Goal: Transaction & Acquisition: Obtain resource

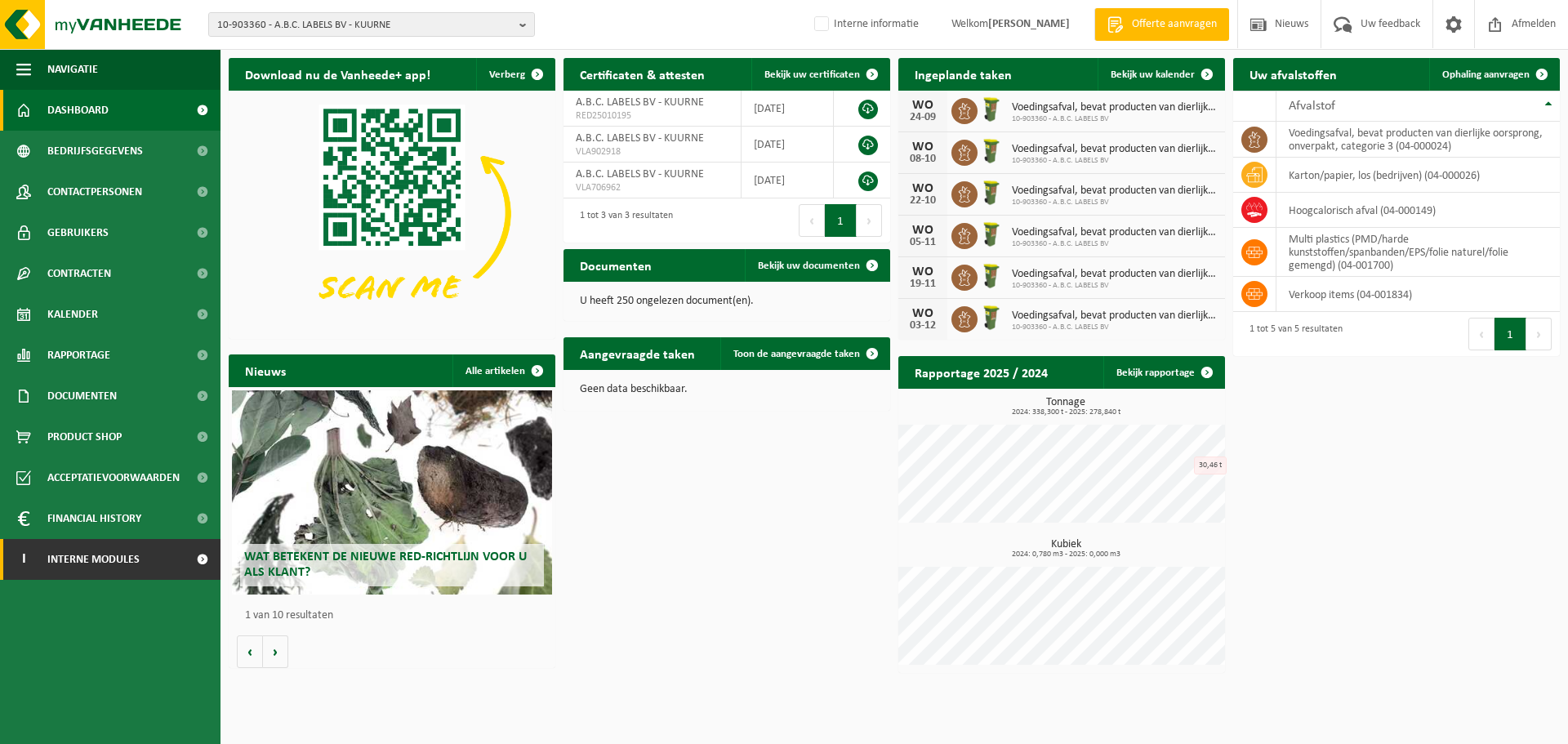
click at [135, 567] on span "Interne modules" at bounding box center [93, 559] width 92 height 41
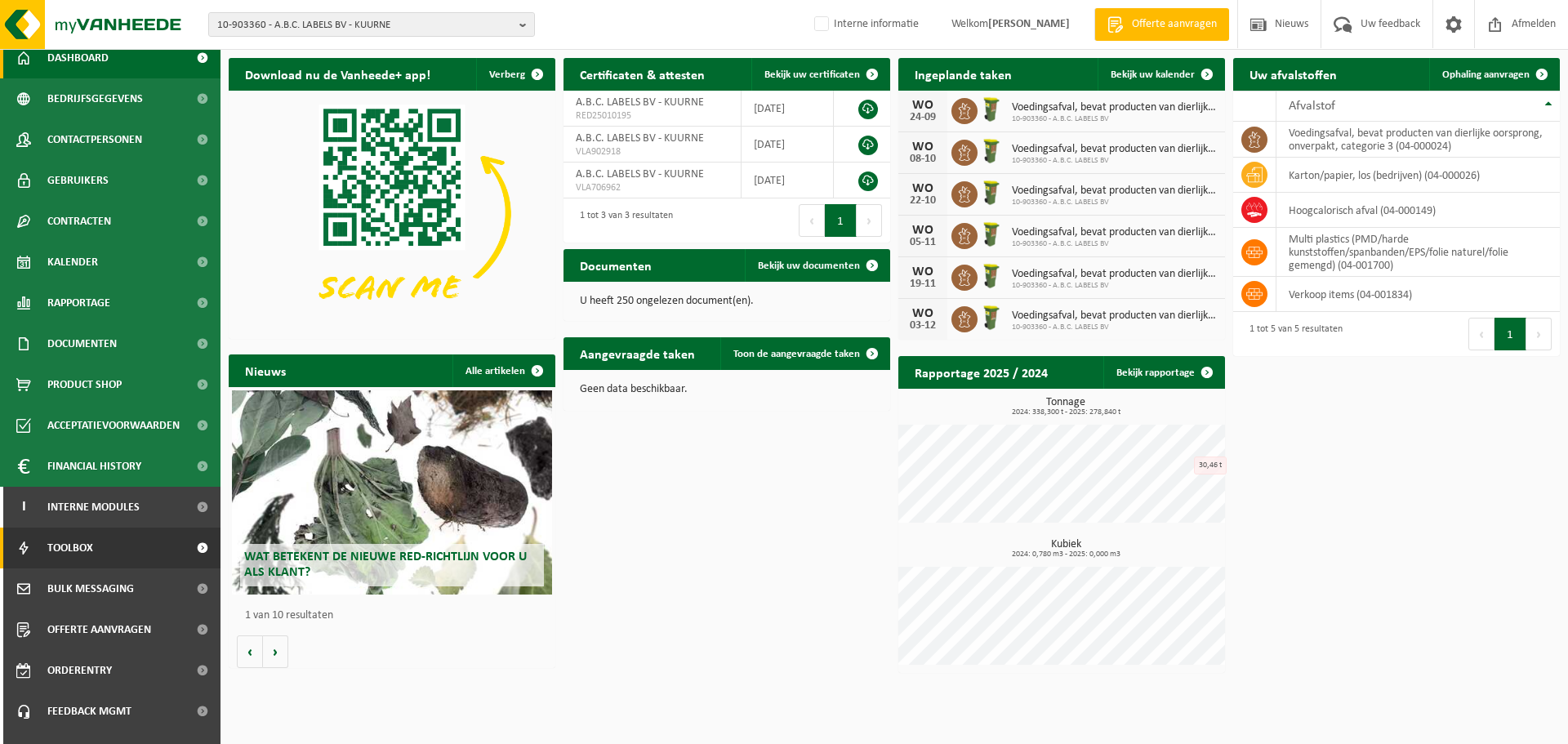
scroll to position [81, 0]
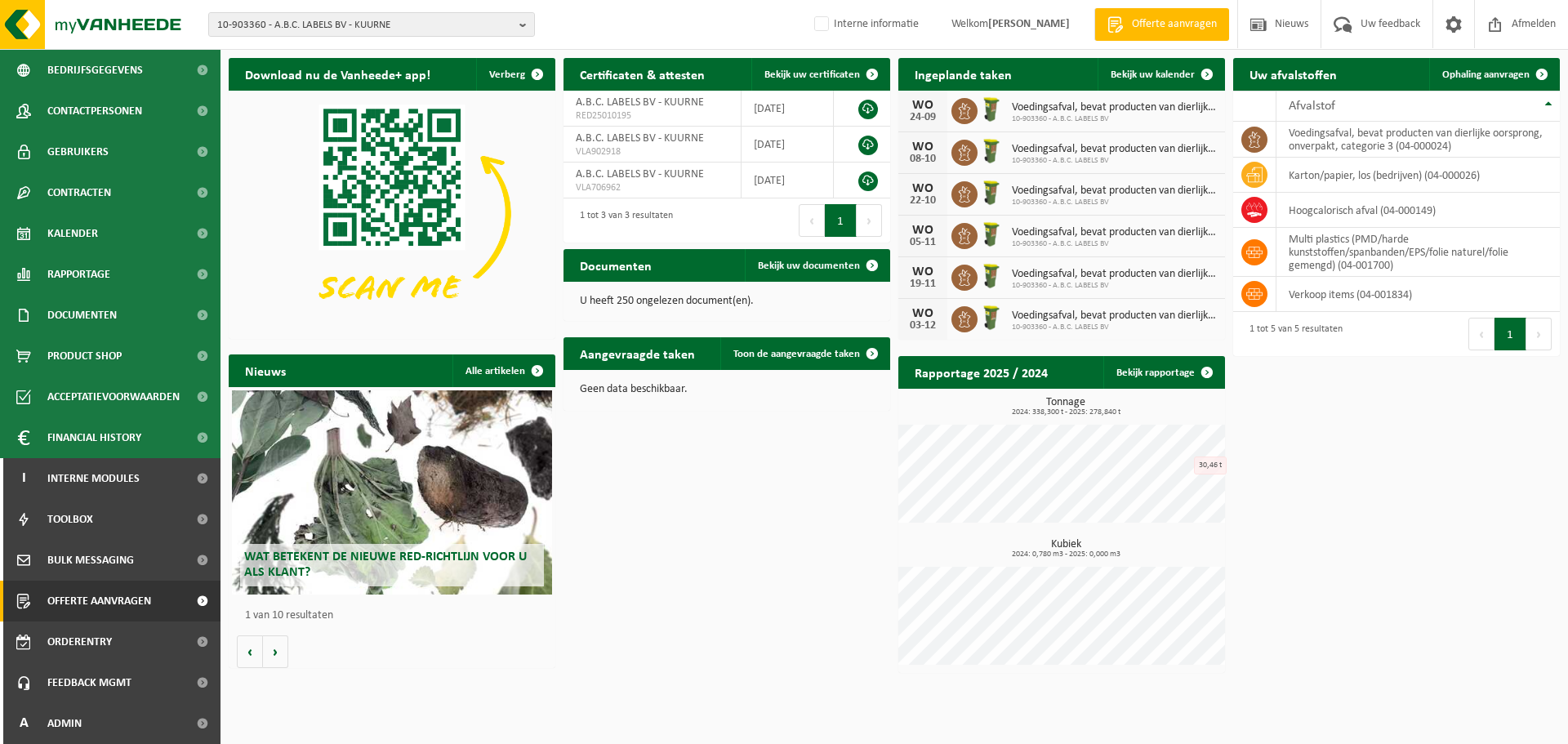
click at [98, 606] on span "Offerte aanvragen" at bounding box center [99, 601] width 103 height 41
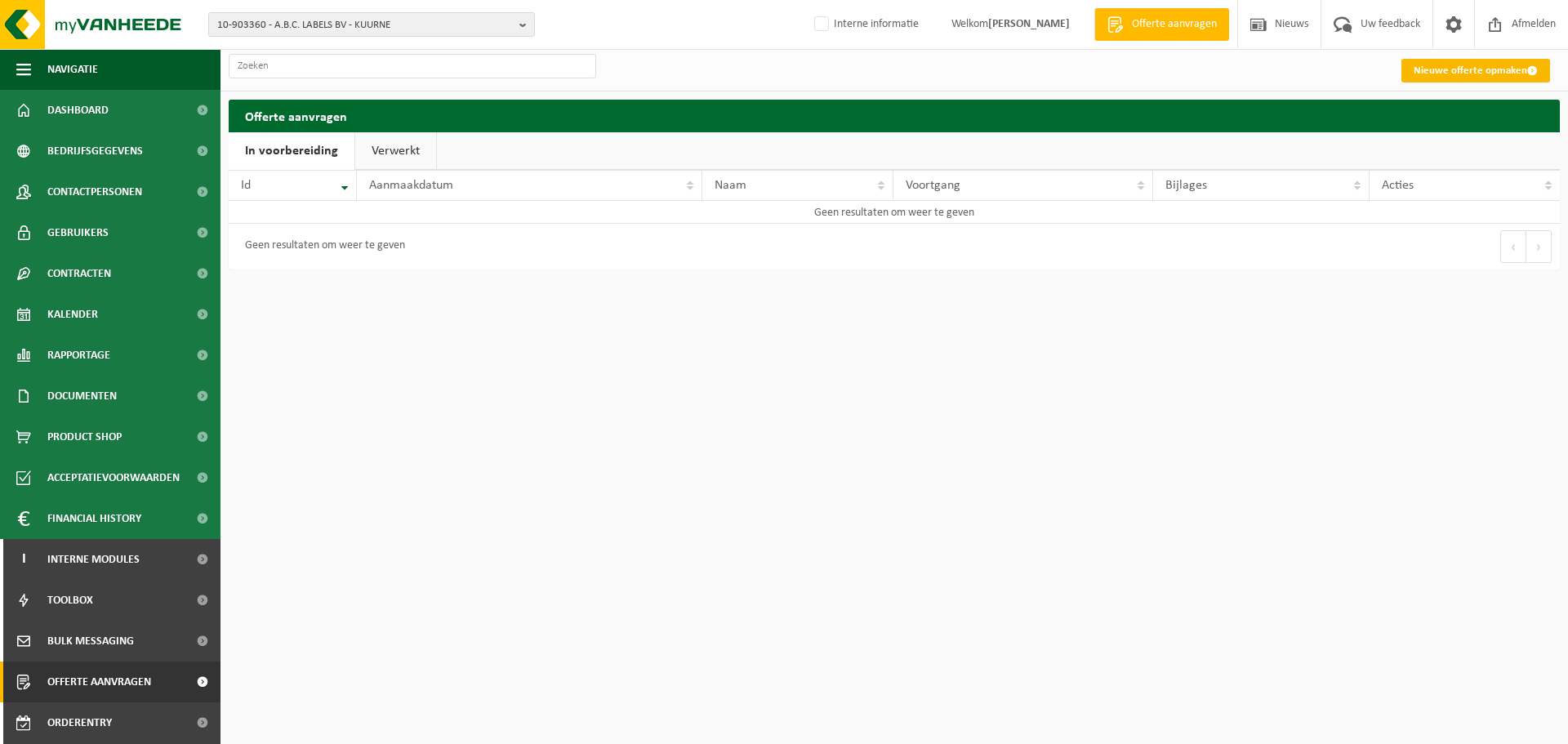
click at [1482, 71] on link "Nieuwe offerte opmaken" at bounding box center [1477, 71] width 149 height 24
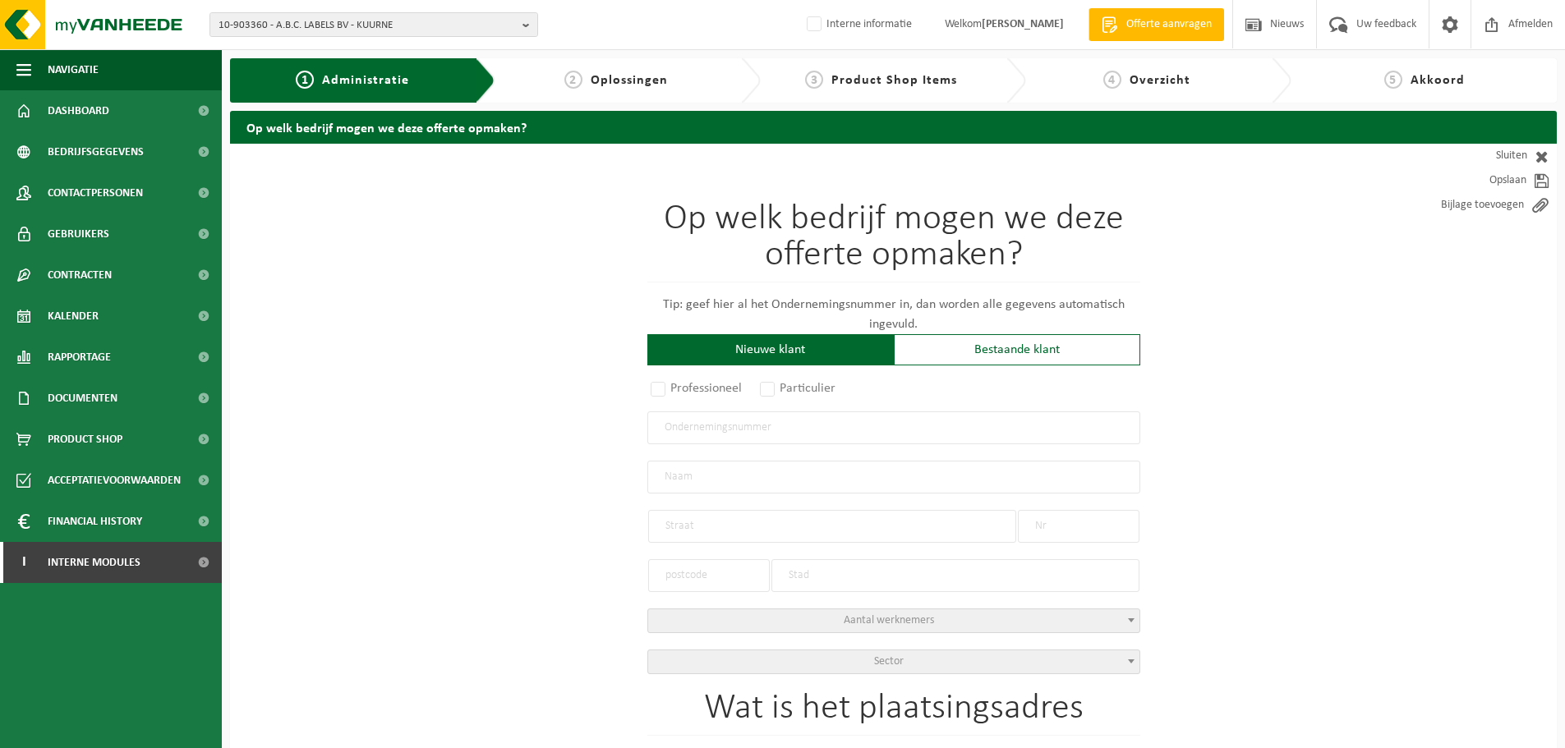
click at [747, 432] on input "text" at bounding box center [893, 428] width 493 height 33
type input "0809680774"
radio input "true"
type input "0809680774"
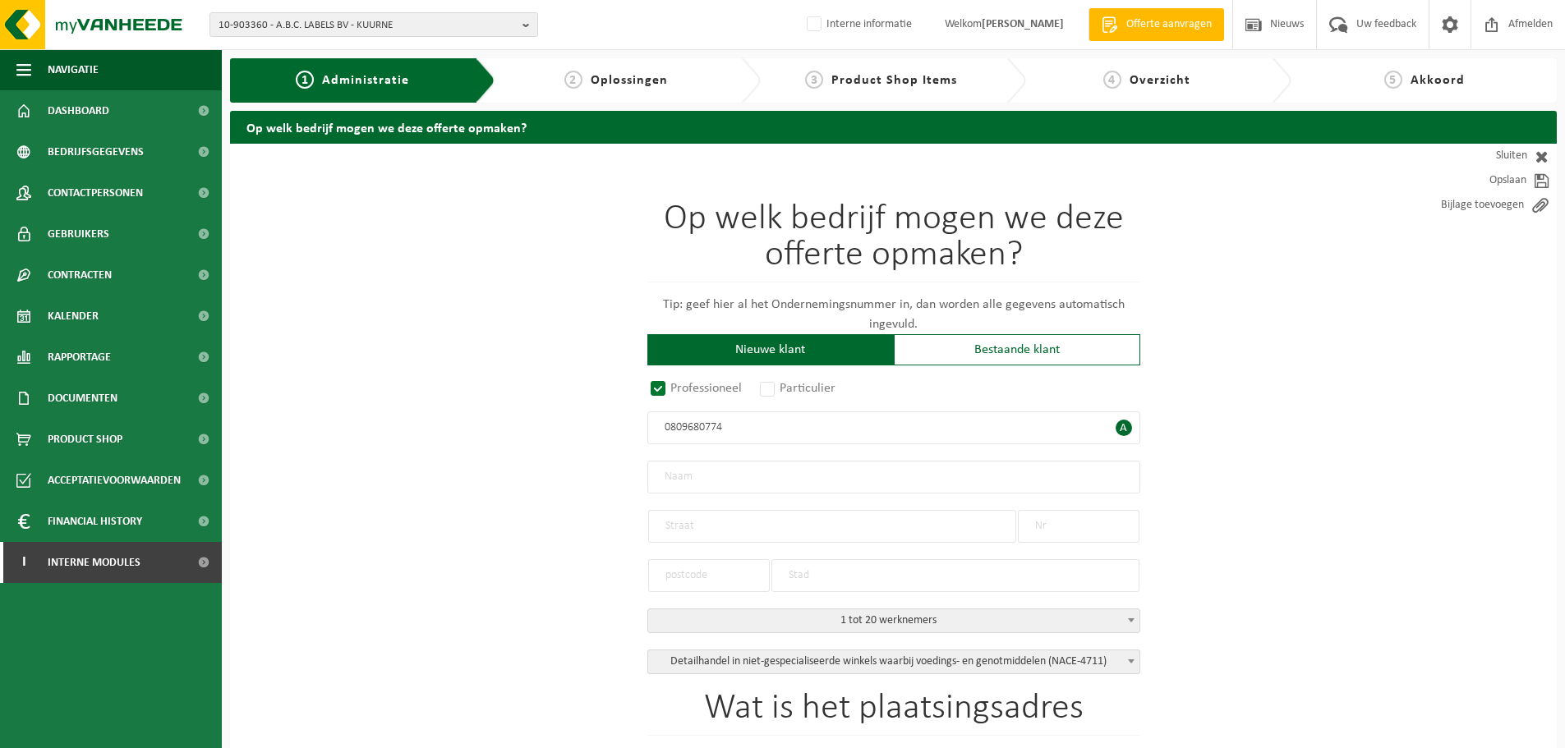
type input "PROXY BLANKENBERGE BV"
type input "GROTE MARKT"
type input "22"
type input "8370"
type input "BLANKENBERGE"
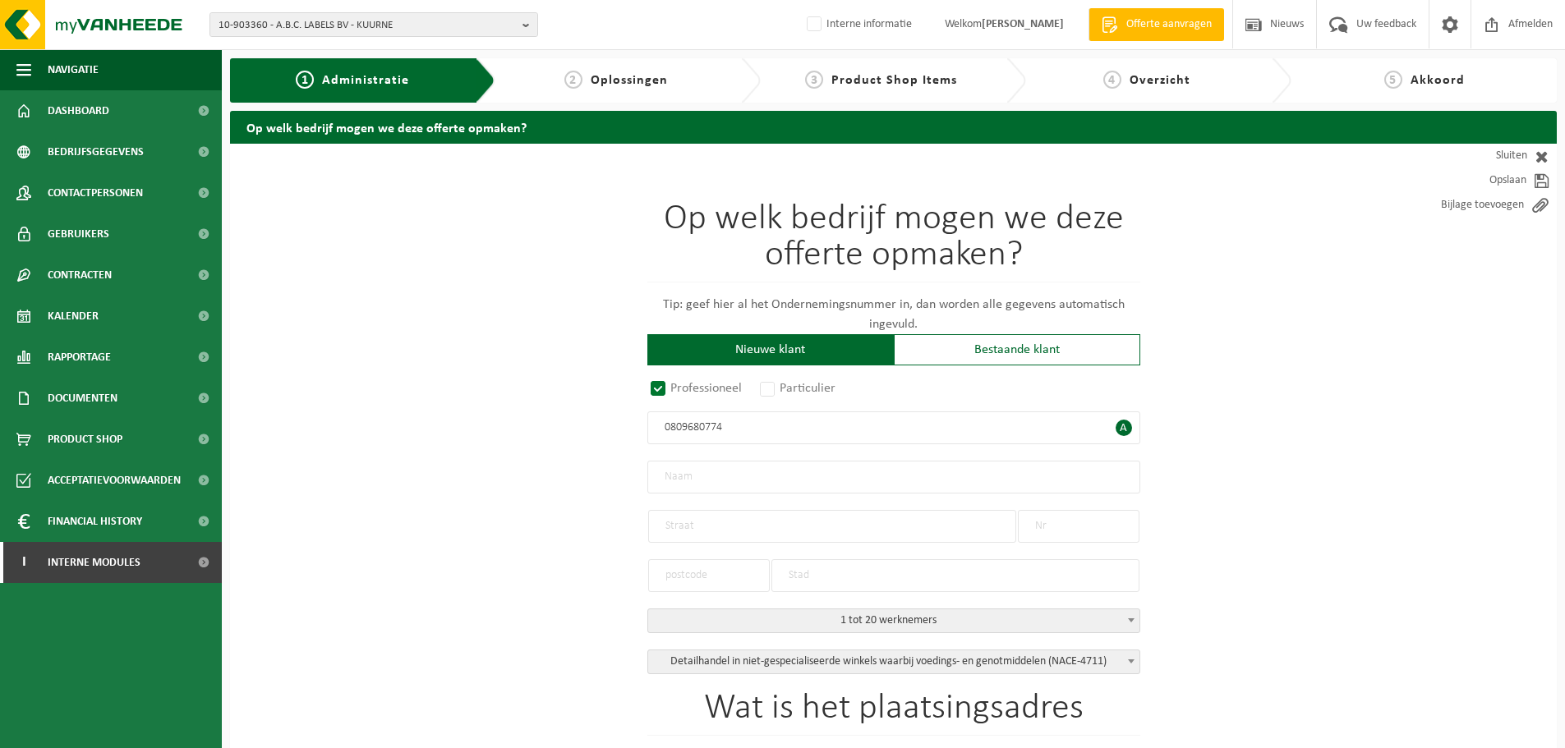
select select "D"
select select "NACE_4711"
type input "PROXY BLANKENBERGE BV"
type input "GROTE MARKT"
type input "22"
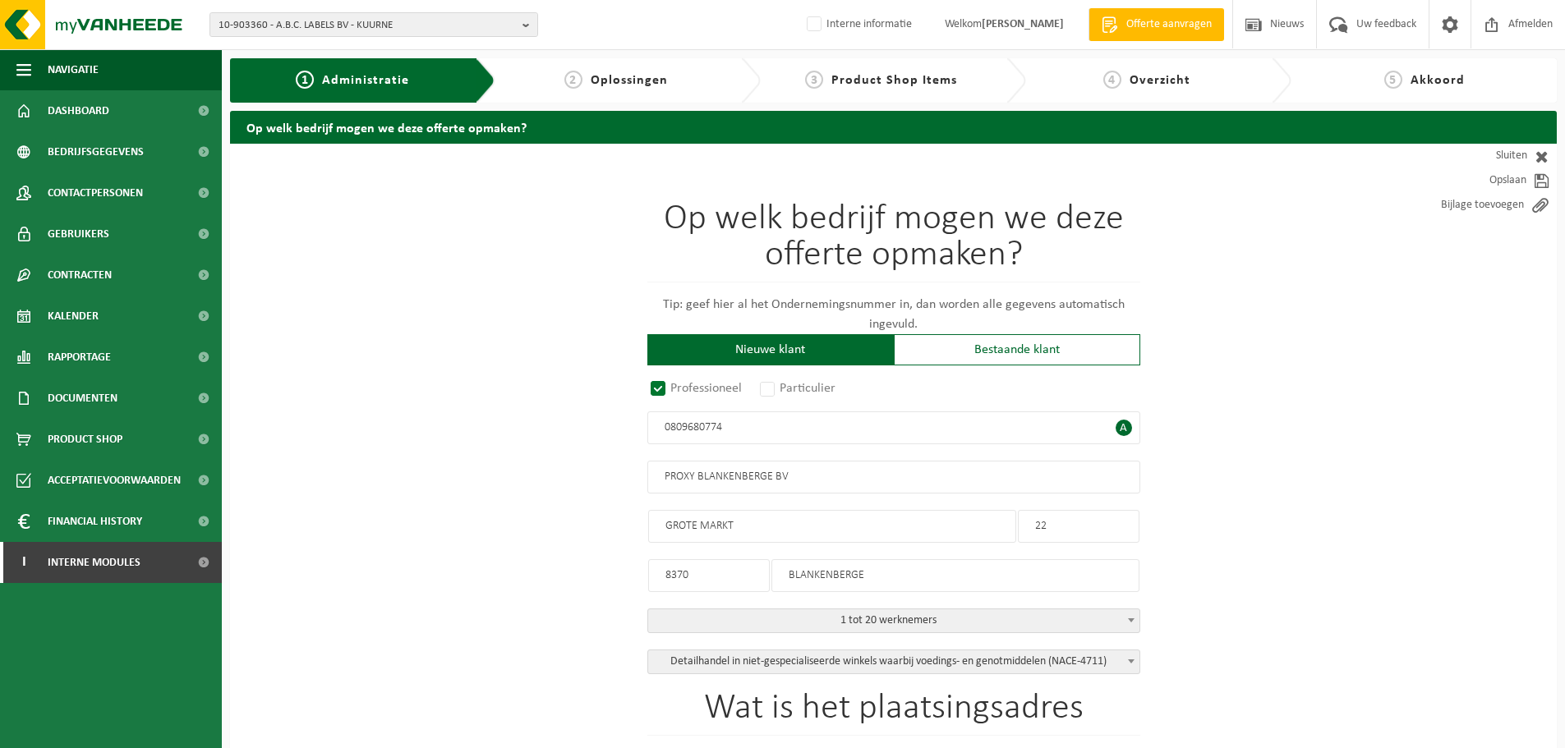
type input "8370"
type input "BLANKENBERGE"
type input "2176432352"
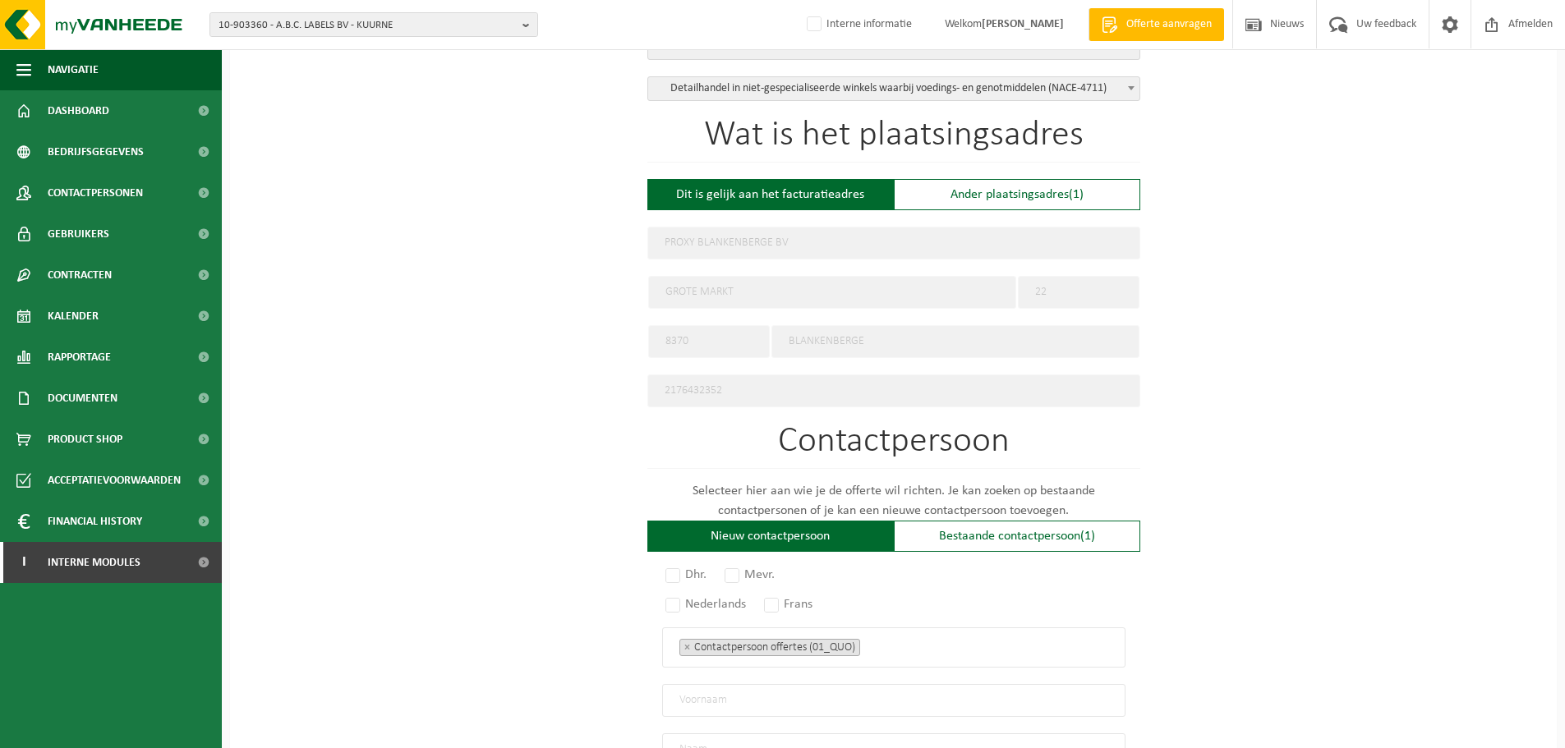
scroll to position [575, 0]
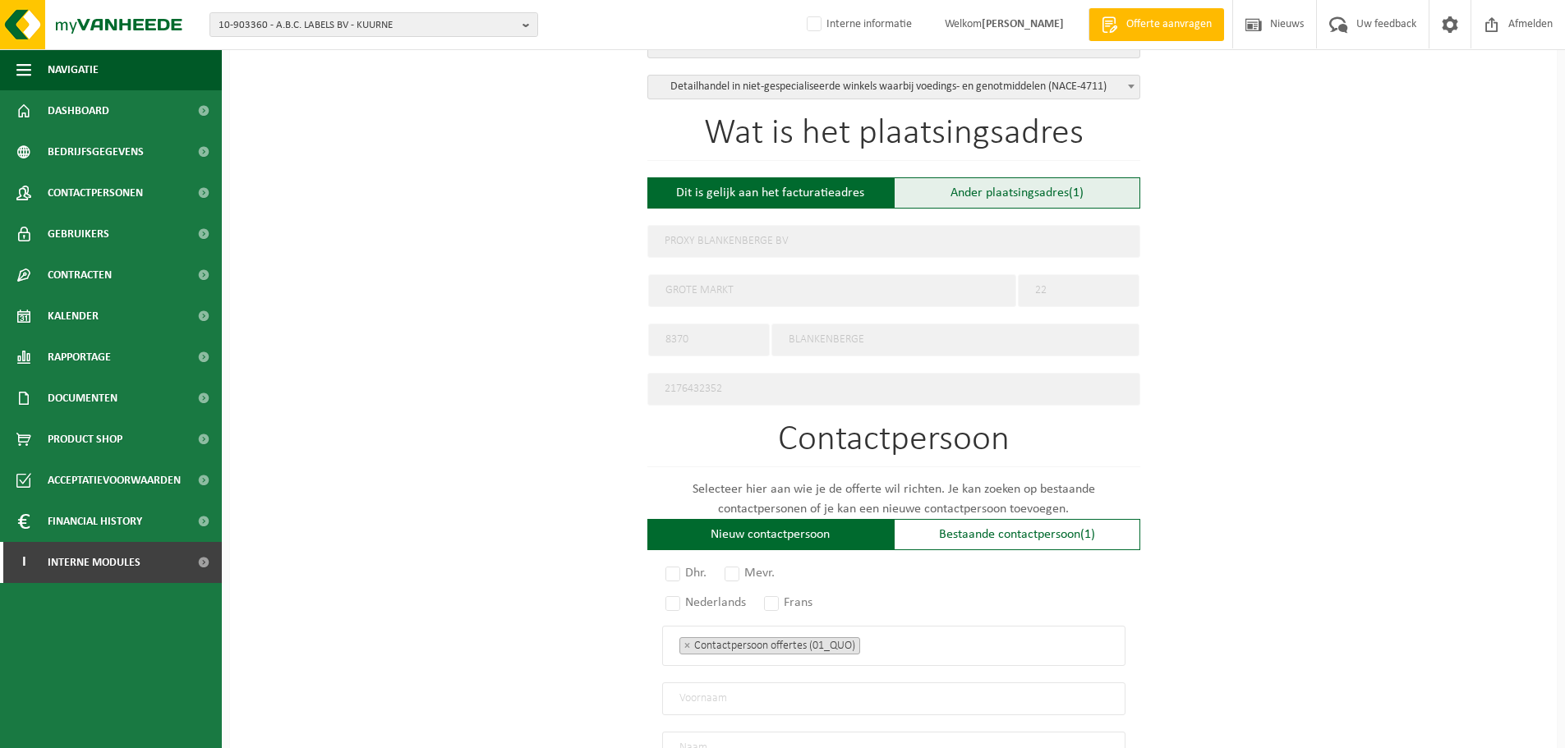
click at [959, 196] on div "Ander plaatsingsadres (1)" at bounding box center [1017, 192] width 246 height 31
type input "Werf -"
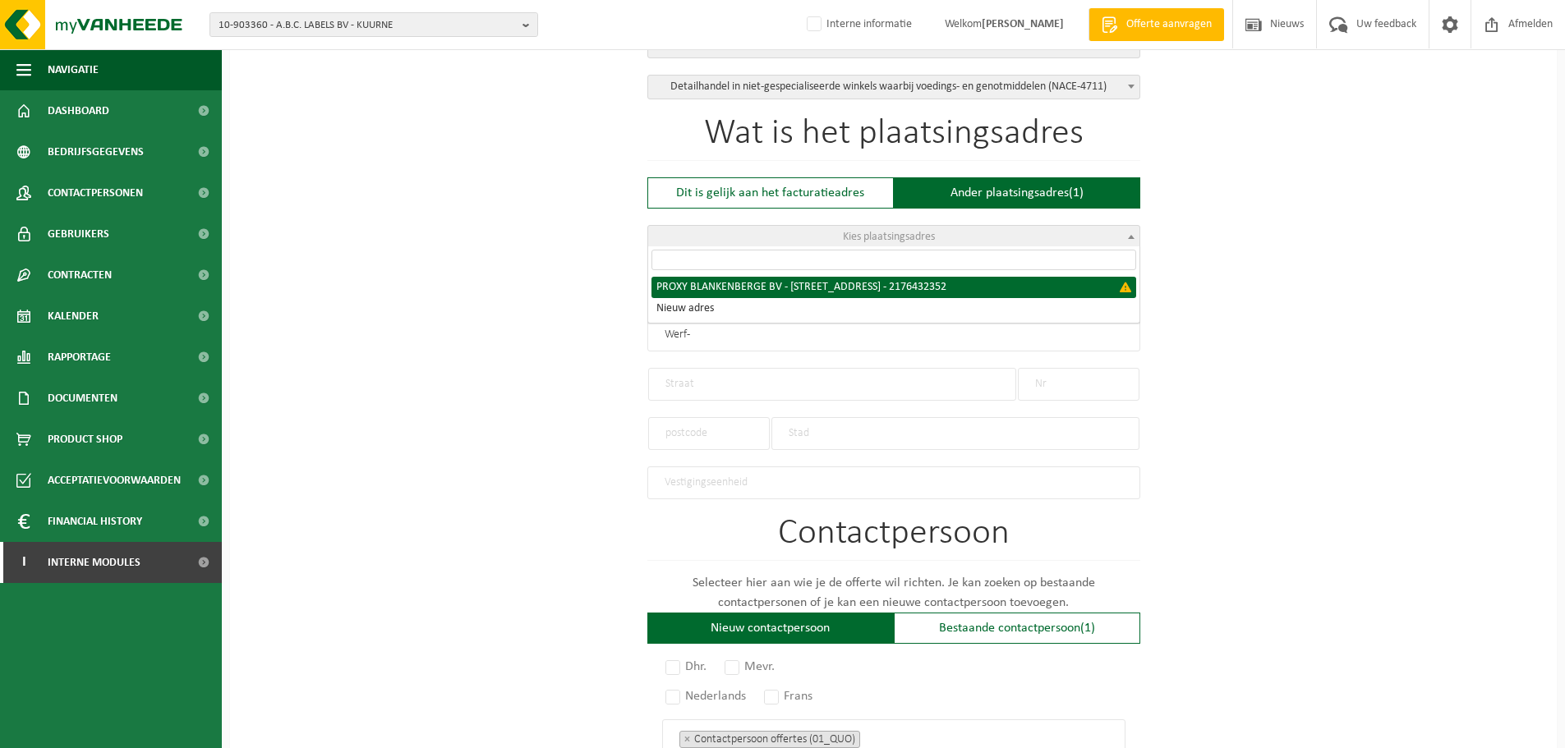
click at [840, 235] on span "Kies plaatsingsadres" at bounding box center [893, 237] width 491 height 23
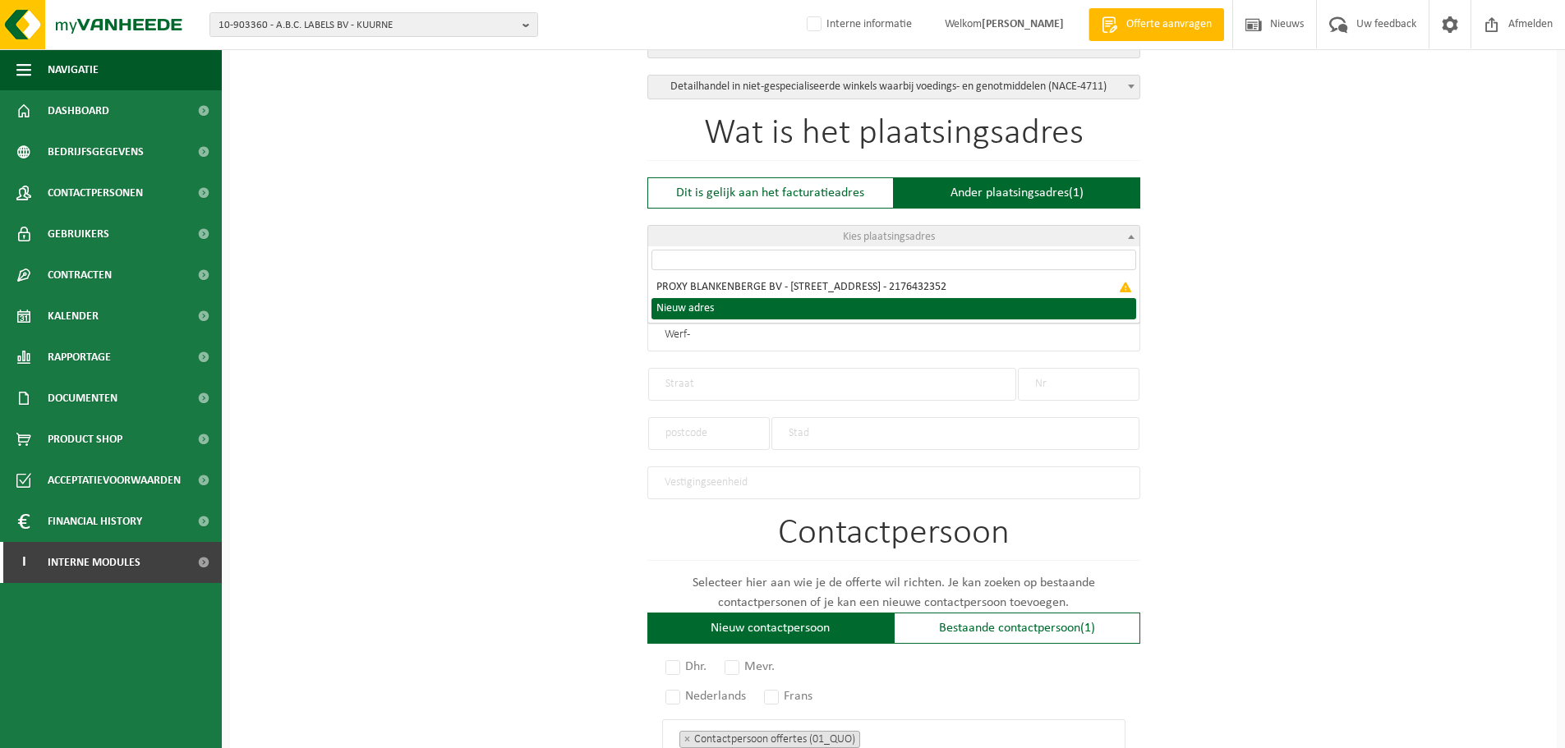
select select "{"toggleLocationData":true,"emptyLocationData":true,"name":"","street":"","no":…"
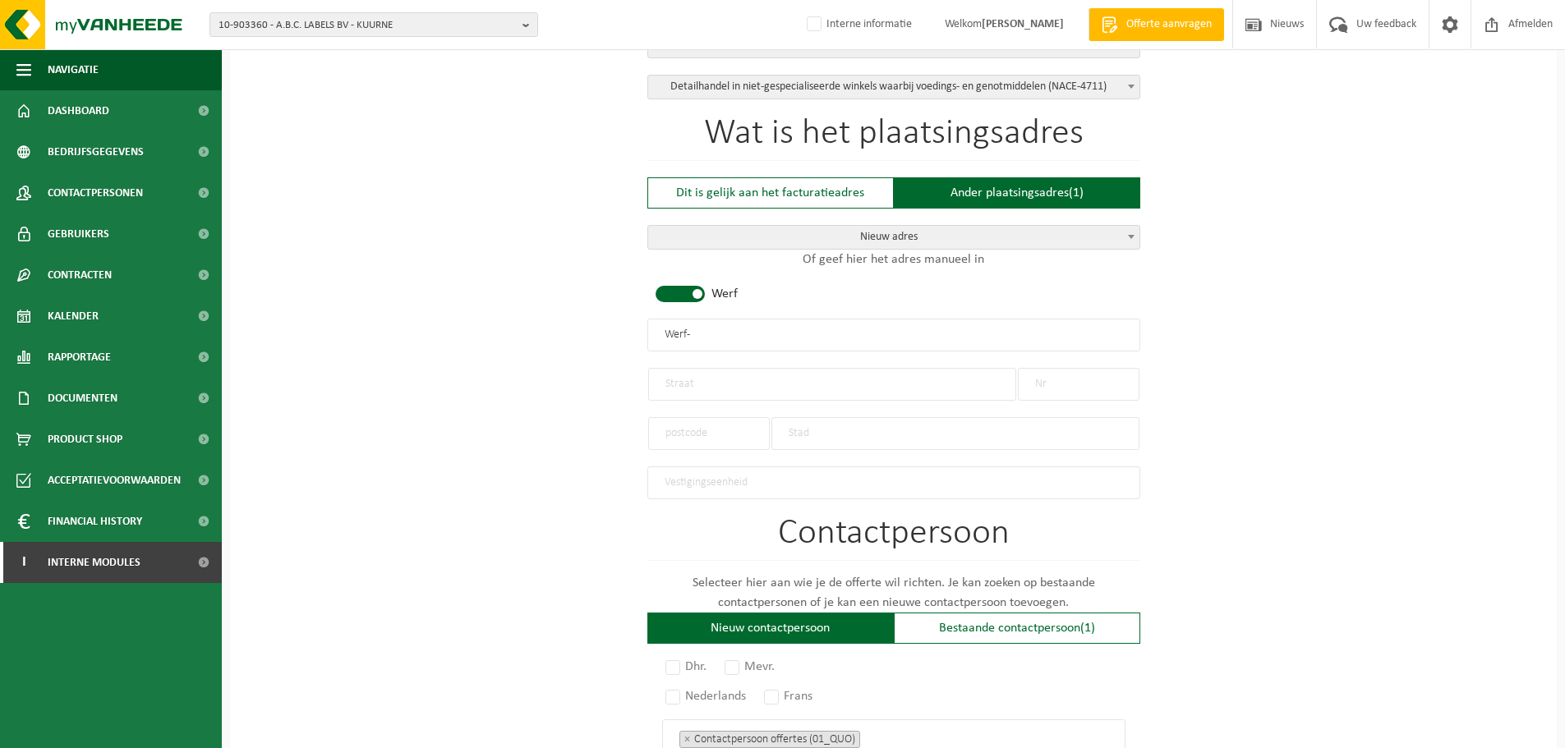
click at [730, 334] on input "Werf -" at bounding box center [893, 335] width 493 height 33
drag, startPoint x: 725, startPoint y: 334, endPoint x: 630, endPoint y: 334, distance: 94.5
click at [630, 334] on div "Op welk bedrijf mogen we deze offerte opmaken? Tip: geef hier al het Ondernemin…" at bounding box center [893, 359] width 1327 height 1581
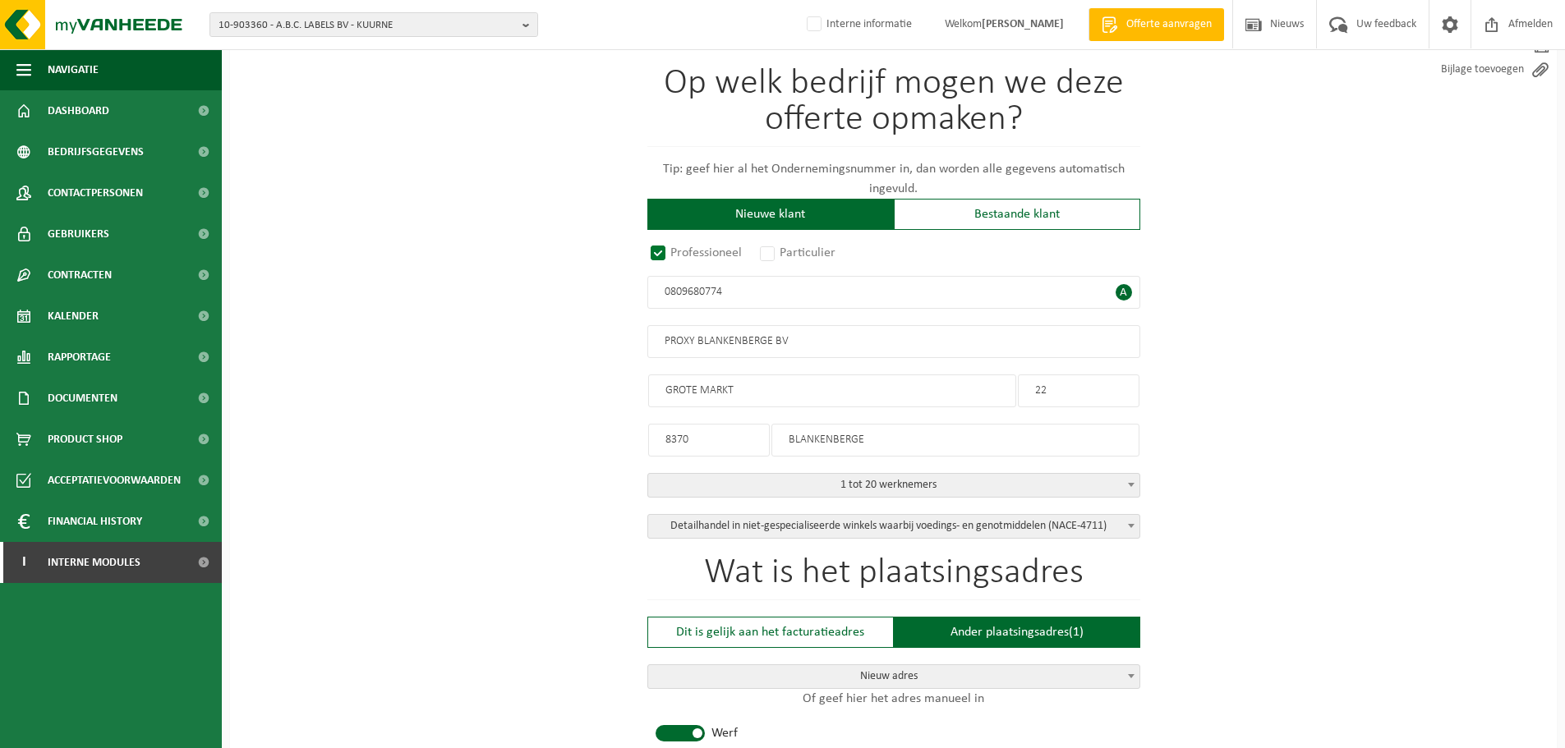
scroll to position [164, 0]
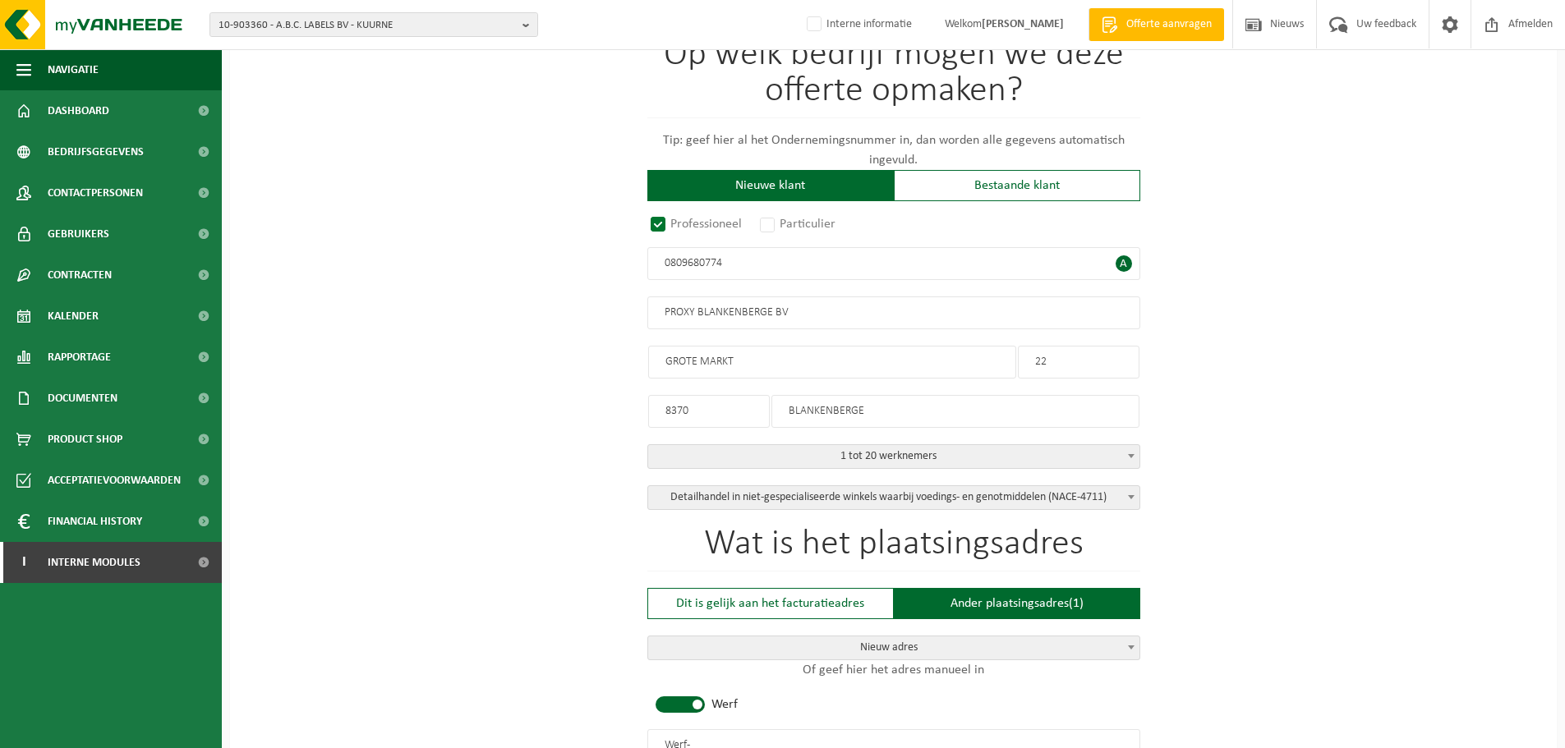
drag, startPoint x: 791, startPoint y: 312, endPoint x: 637, endPoint y: 309, distance: 153.6
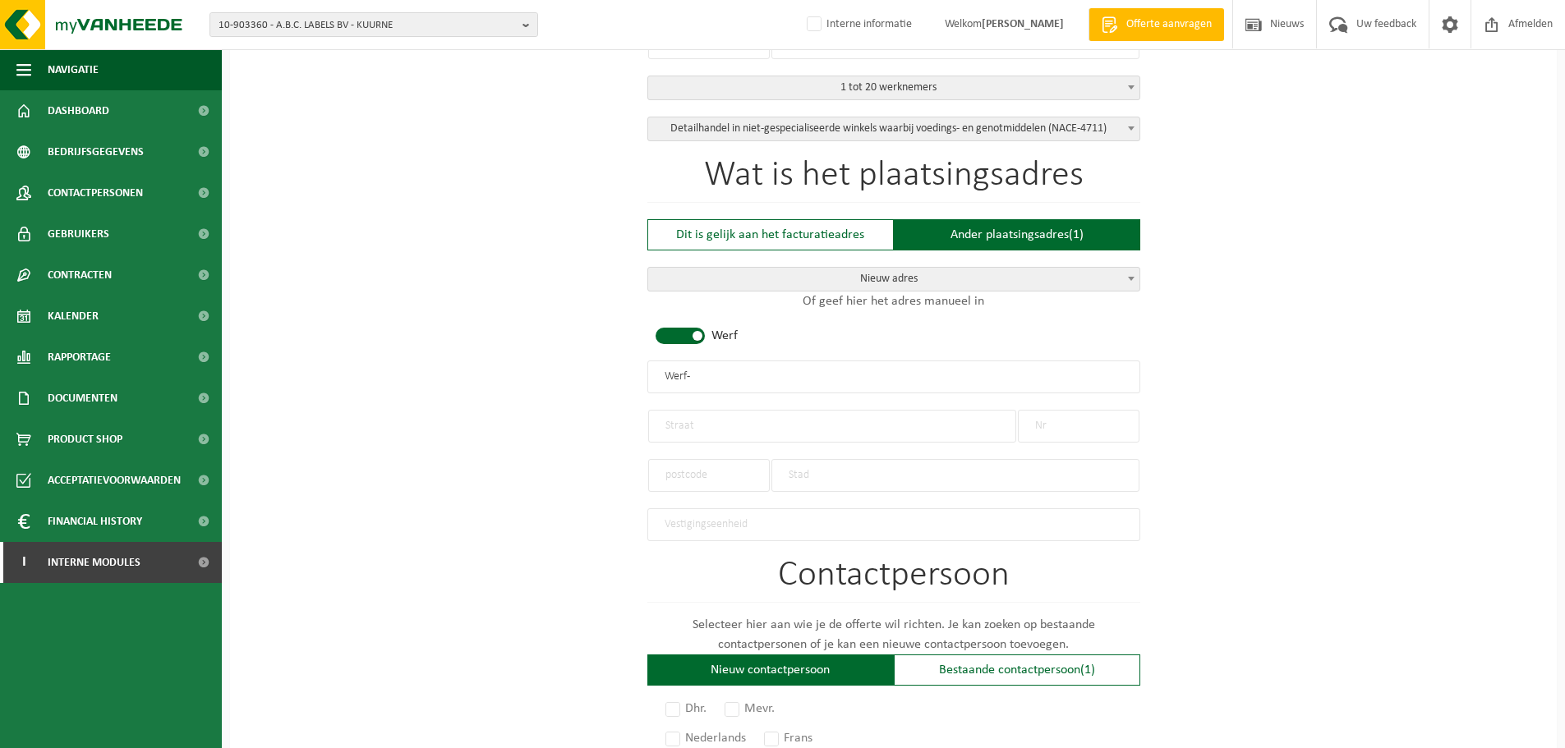
scroll to position [575, 0]
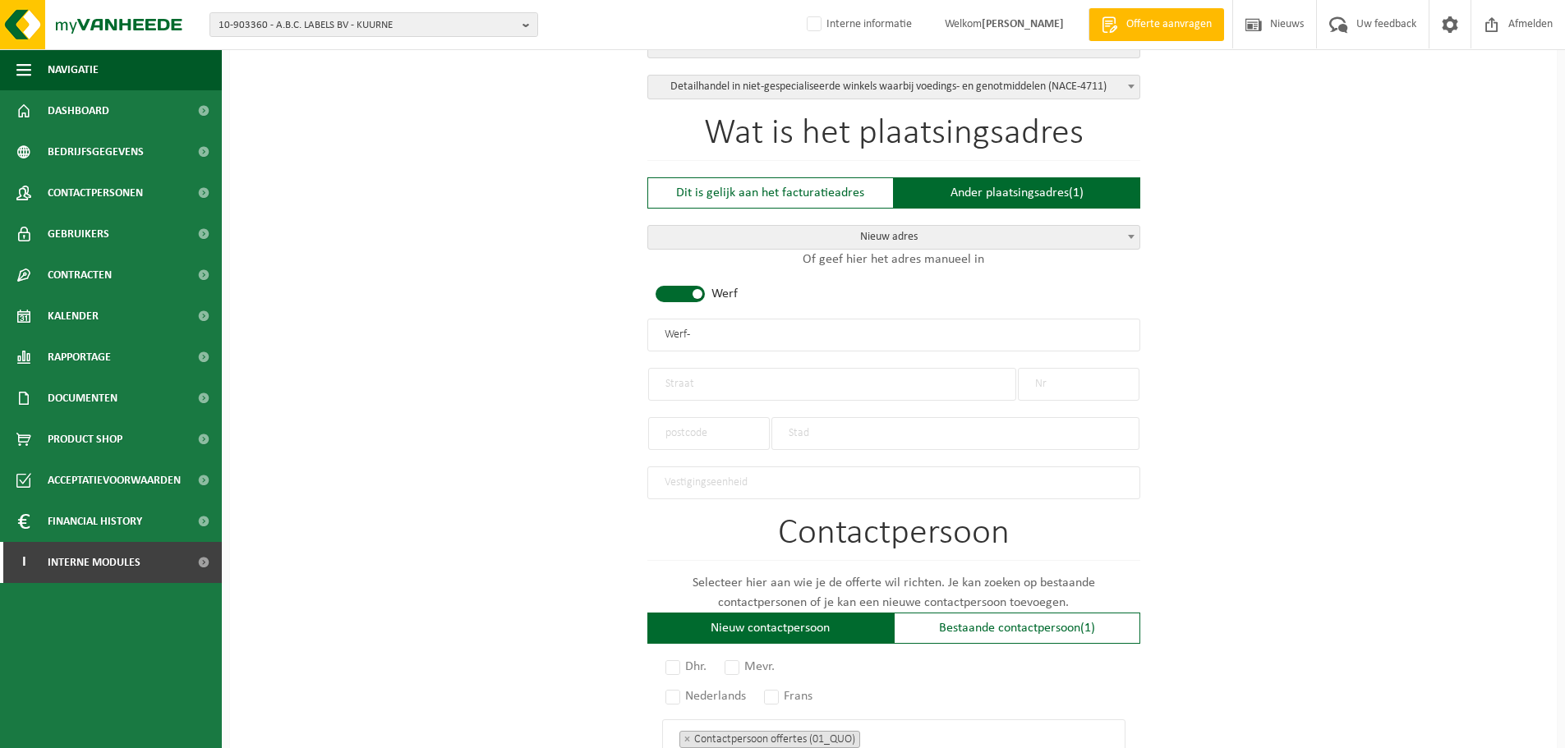
type input "PROXY BLANKENBERGE BV"
type input "GROTE MARKT"
type input "22"
type input "8370"
type input "BLANKENBERGE"
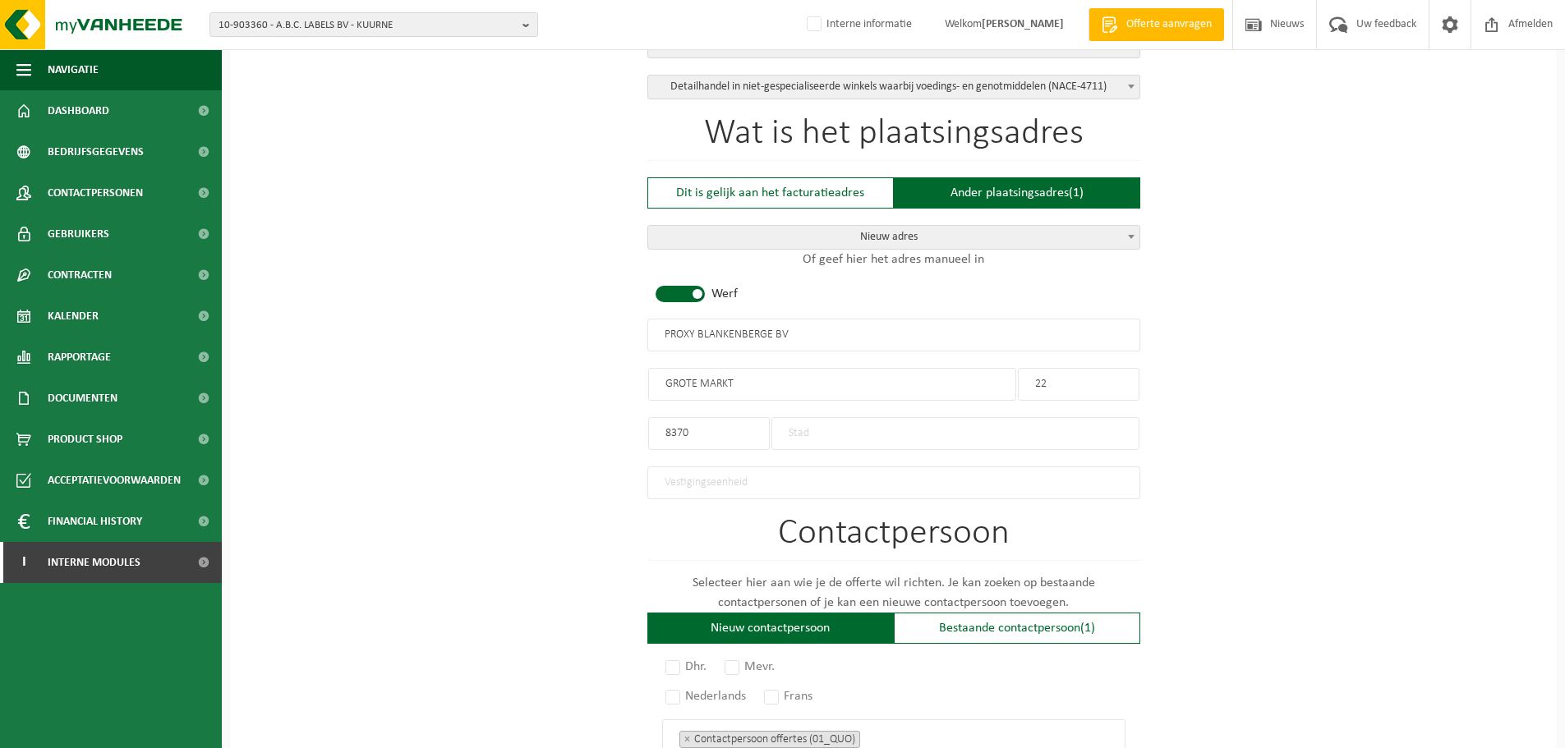
type input "2176432352"
click at [707, 328] on input "PROXY BLANKENBERGE BV" at bounding box center [893, 335] width 493 height 33
drag, startPoint x: 758, startPoint y: 383, endPoint x: 603, endPoint y: 368, distance: 156.0
click at [603, 368] on div "Op welk bedrijf mogen we deze offerte opmaken? Tip: geef hier al het Ondernemin…" at bounding box center [893, 359] width 1327 height 1581
type input "sebastiaan vernieuwestraat"
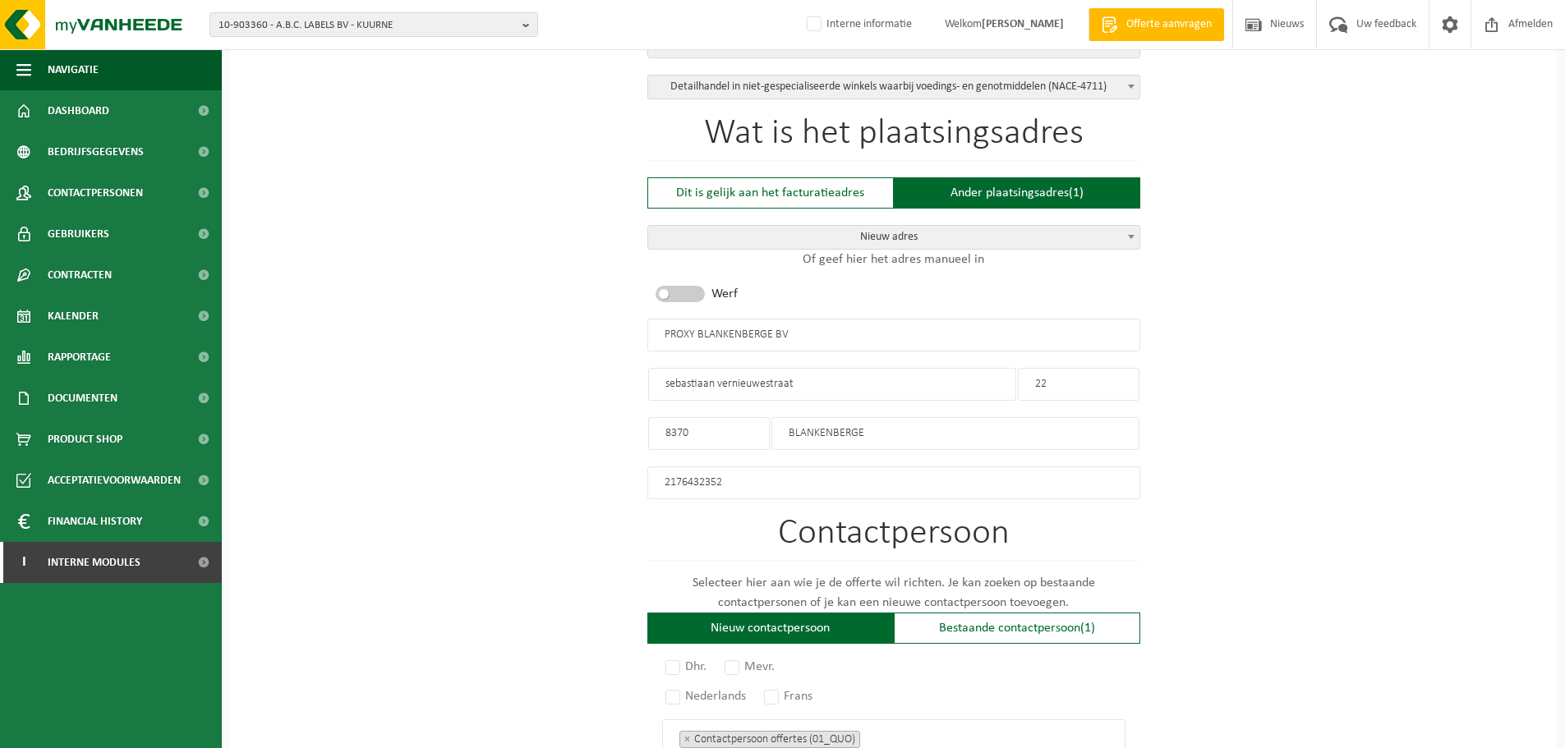
click at [1083, 385] on input "22" at bounding box center [1079, 384] width 122 height 33
type input "2"
type input "6"
drag, startPoint x: 765, startPoint y: 478, endPoint x: 655, endPoint y: 485, distance: 110.3
click at [655, 485] on input "2176432352" at bounding box center [893, 483] width 493 height 33
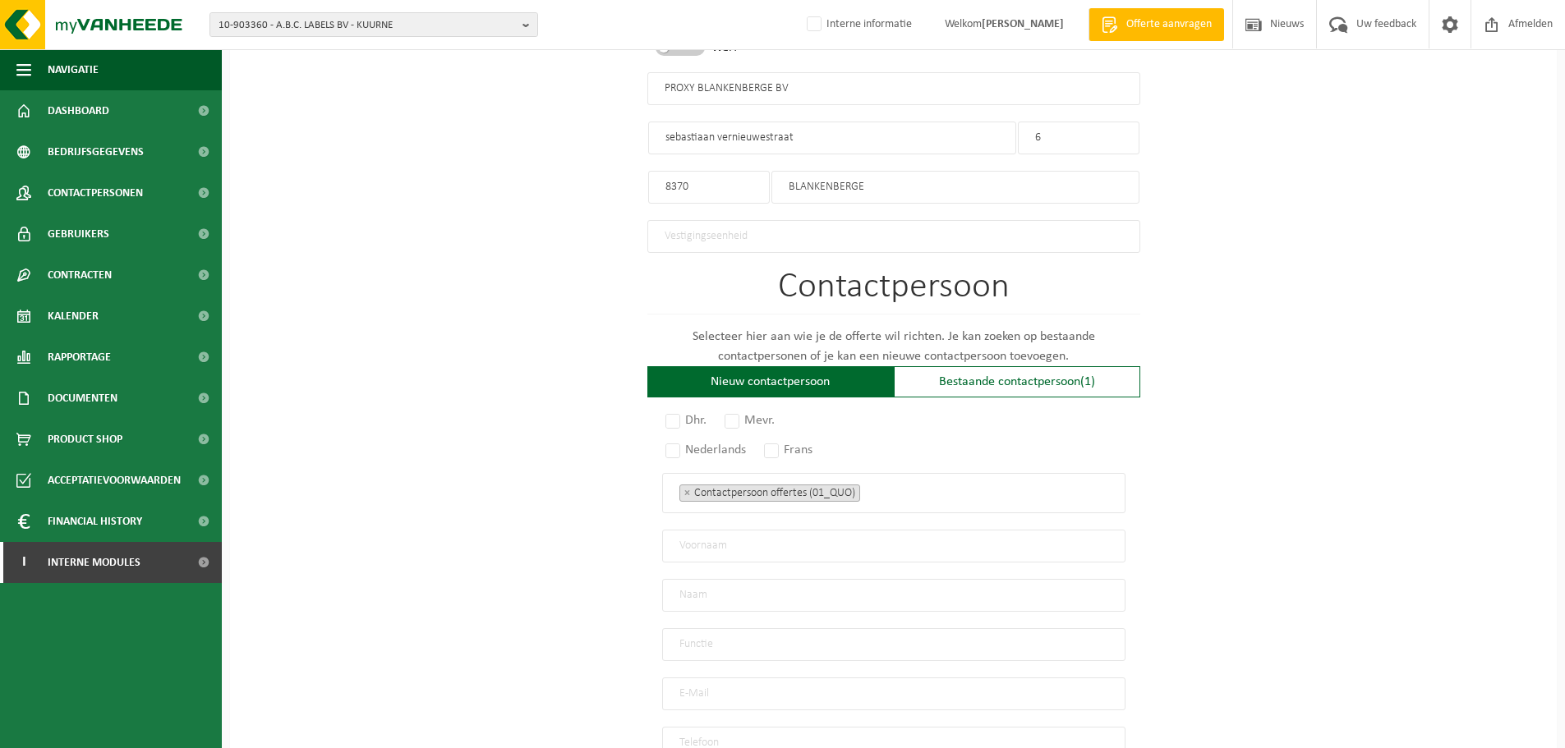
scroll to position [904, 0]
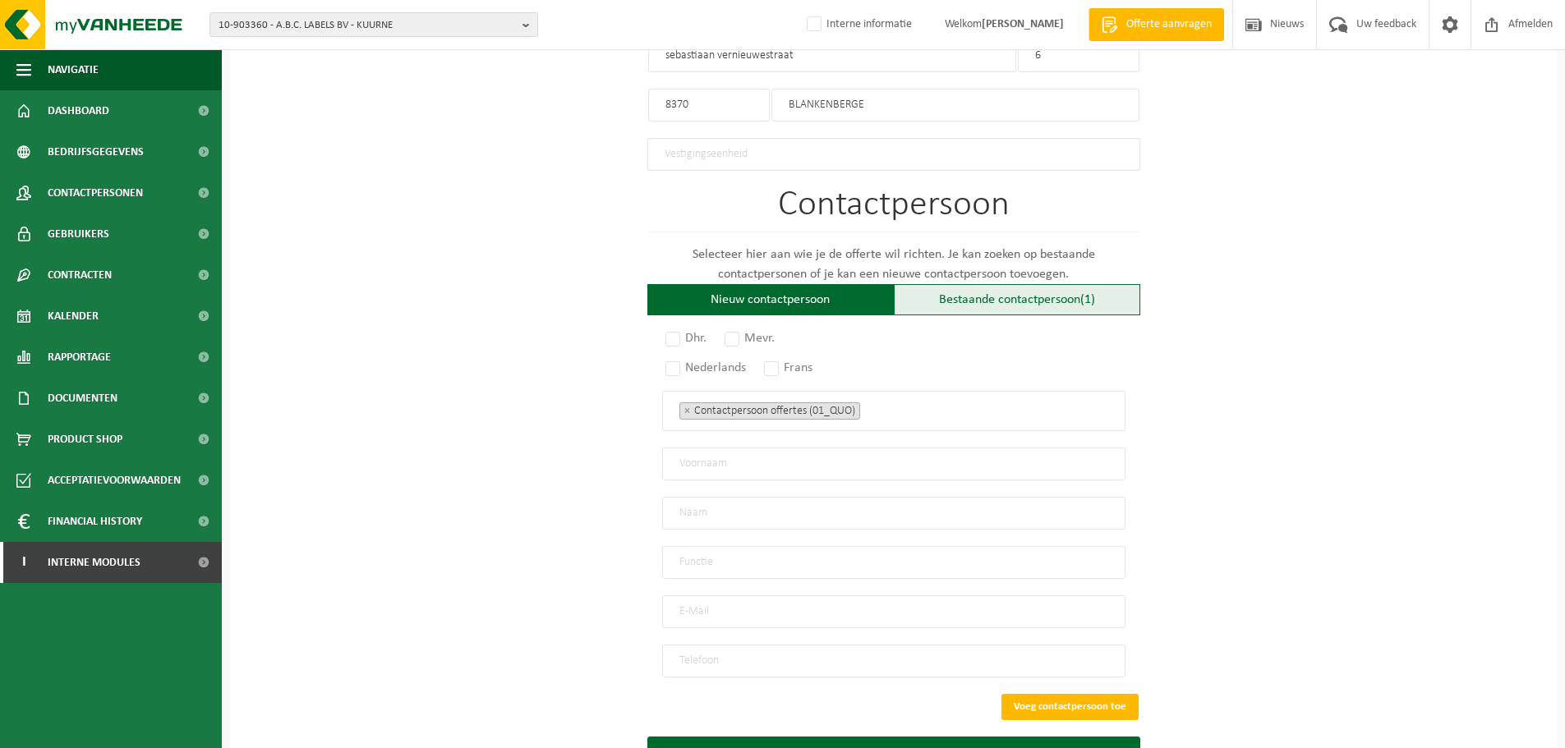
click at [999, 294] on div "Bestaande contactpersoon (1)" at bounding box center [1017, 299] width 246 height 31
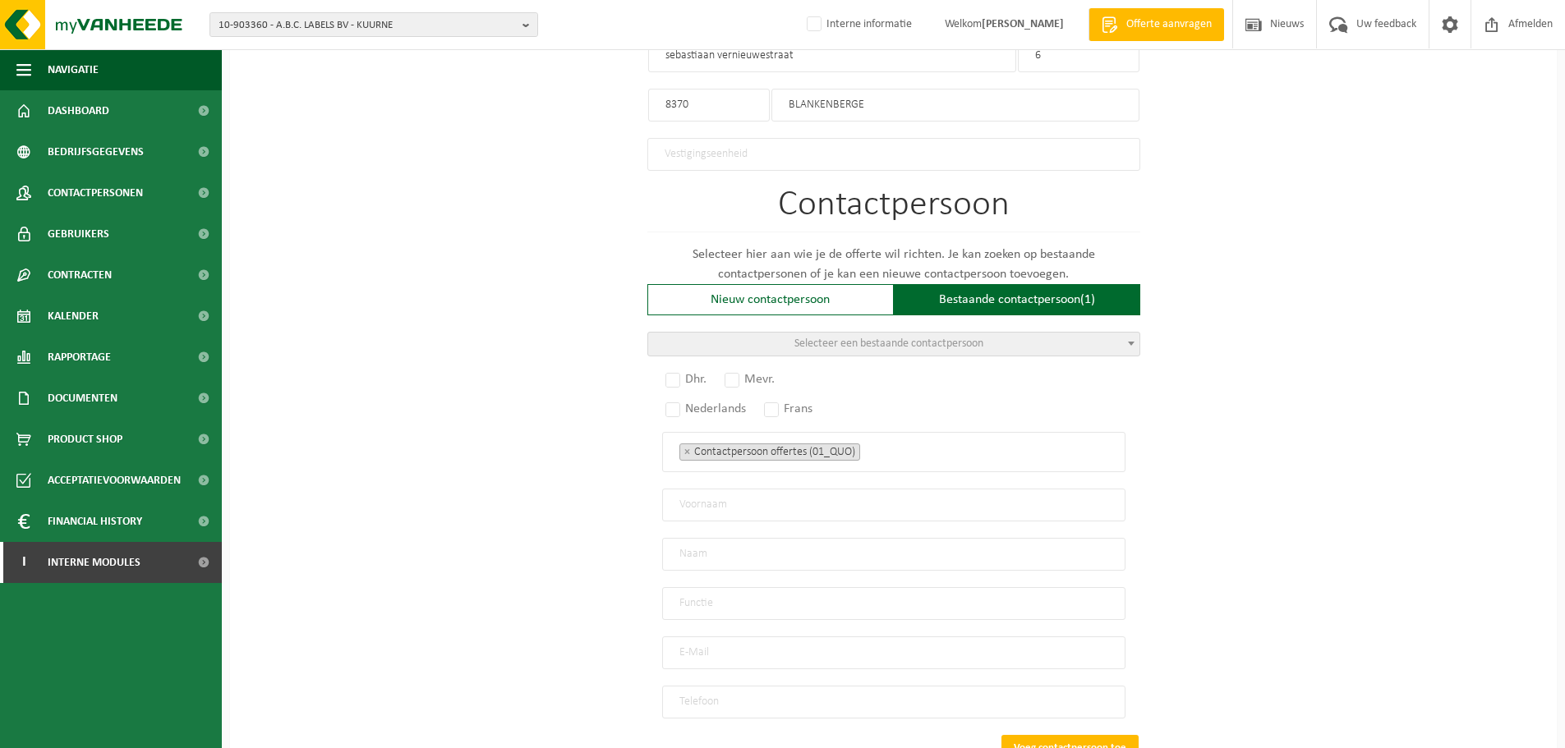
click at [853, 341] on span "Selecteer een bestaande contactpersoon" at bounding box center [888, 344] width 189 height 12
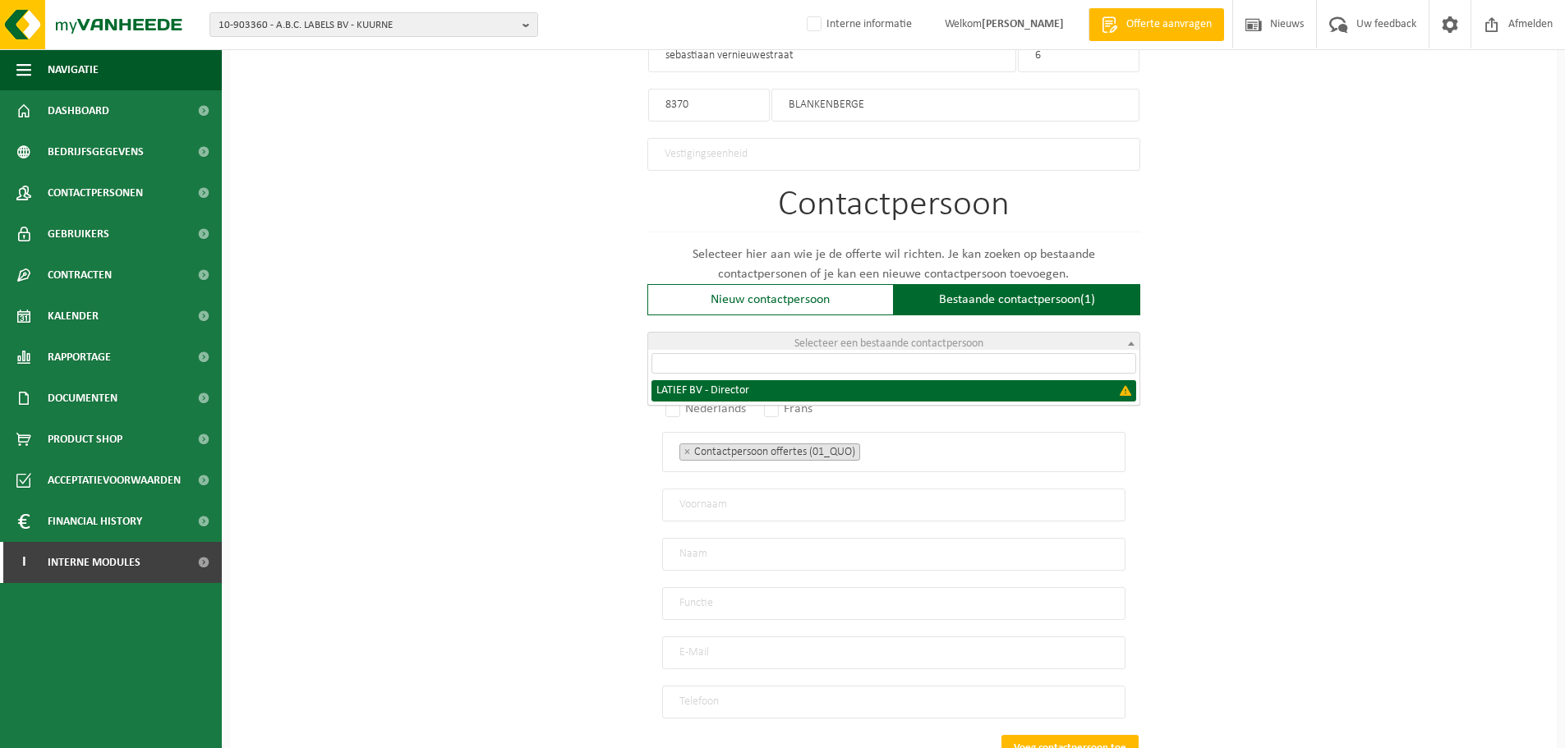
select select "{"code":"","firstname":"","surname":"LATIEF BV","gender":"Unknown","position":"…"
type input "LATIEF BV"
type input "Director"
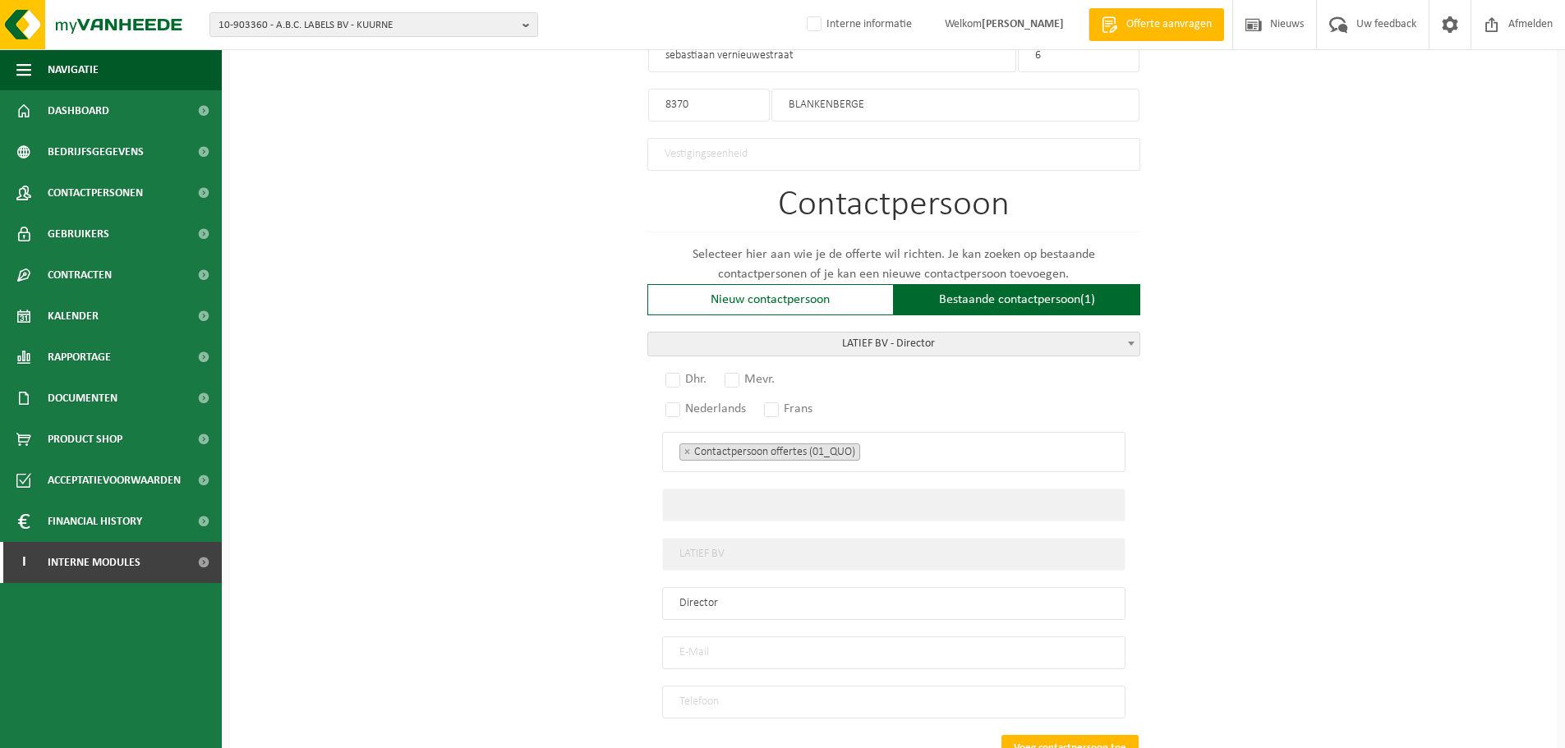
click at [924, 334] on span "LATIEF BV - Director" at bounding box center [893, 344] width 491 height 23
click at [852, 294] on div "Nieuw contactpersoon" at bounding box center [770, 299] width 246 height 31
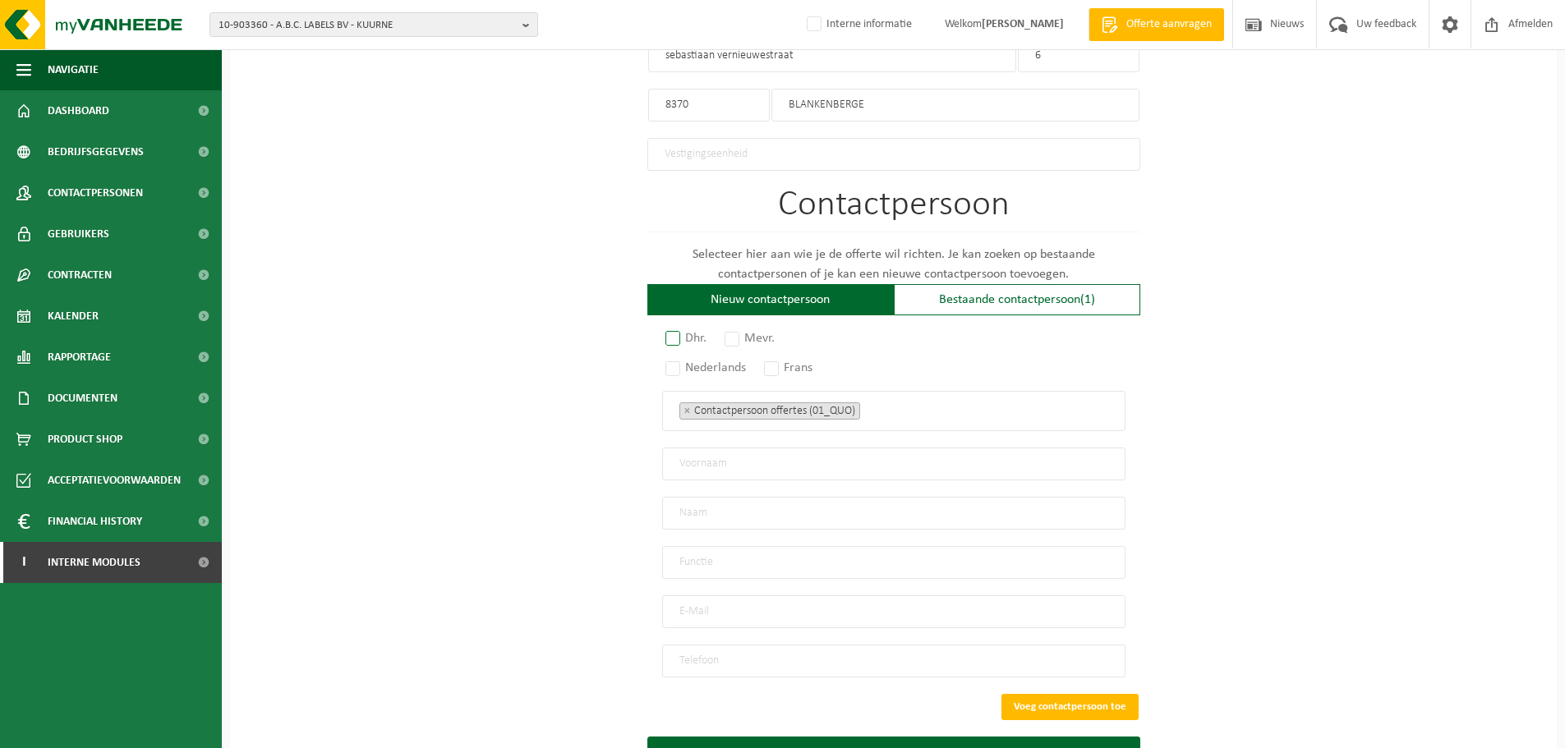
click at [683, 333] on label "Dhr." at bounding box center [686, 338] width 49 height 23
radio input "true"
click at [674, 364] on label "Nederlands" at bounding box center [706, 368] width 89 height 23
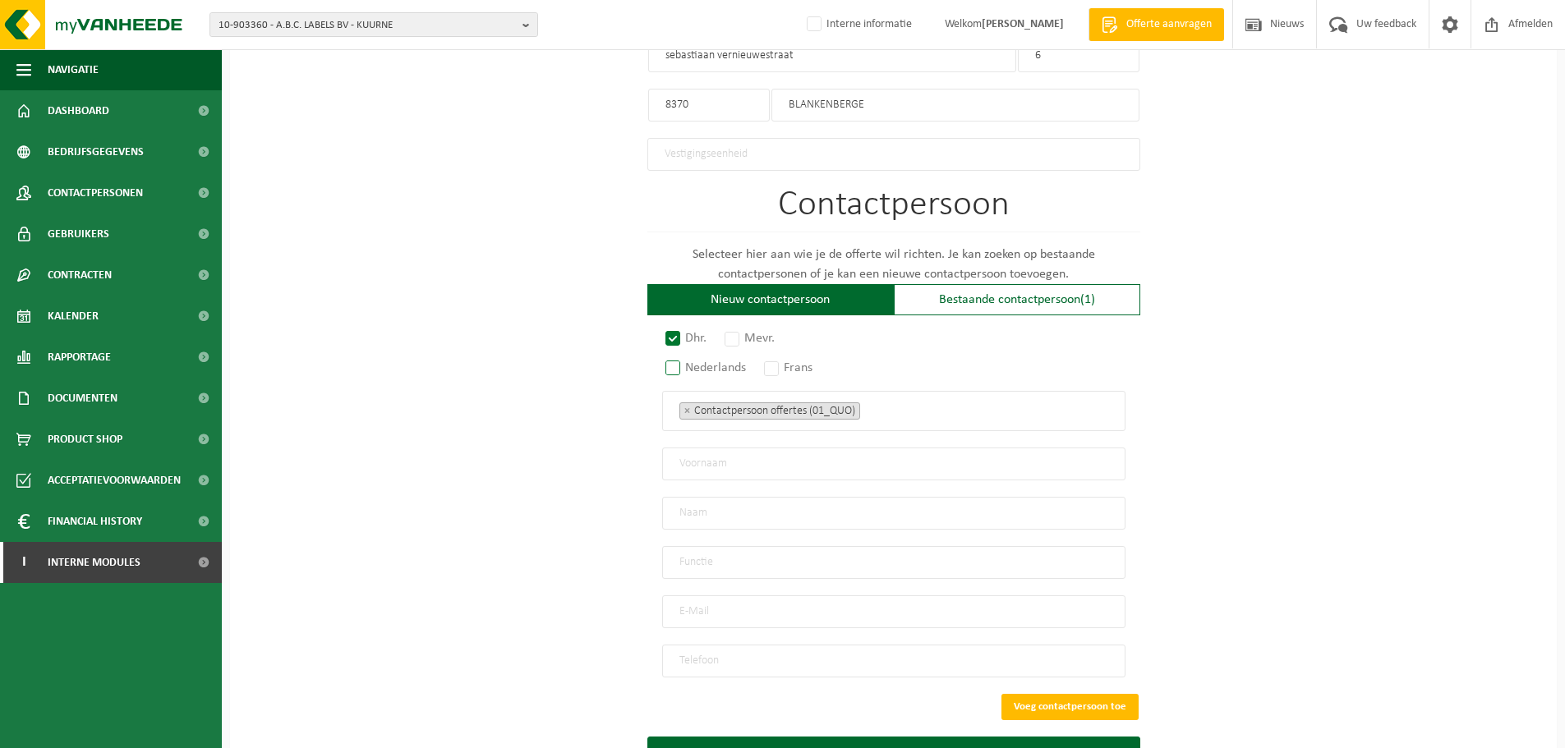
radio input "true"
click at [720, 457] on input "text" at bounding box center [893, 464] width 463 height 33
type input "D"
type input "Dominique"
click at [727, 499] on input "text" at bounding box center [893, 513] width 463 height 33
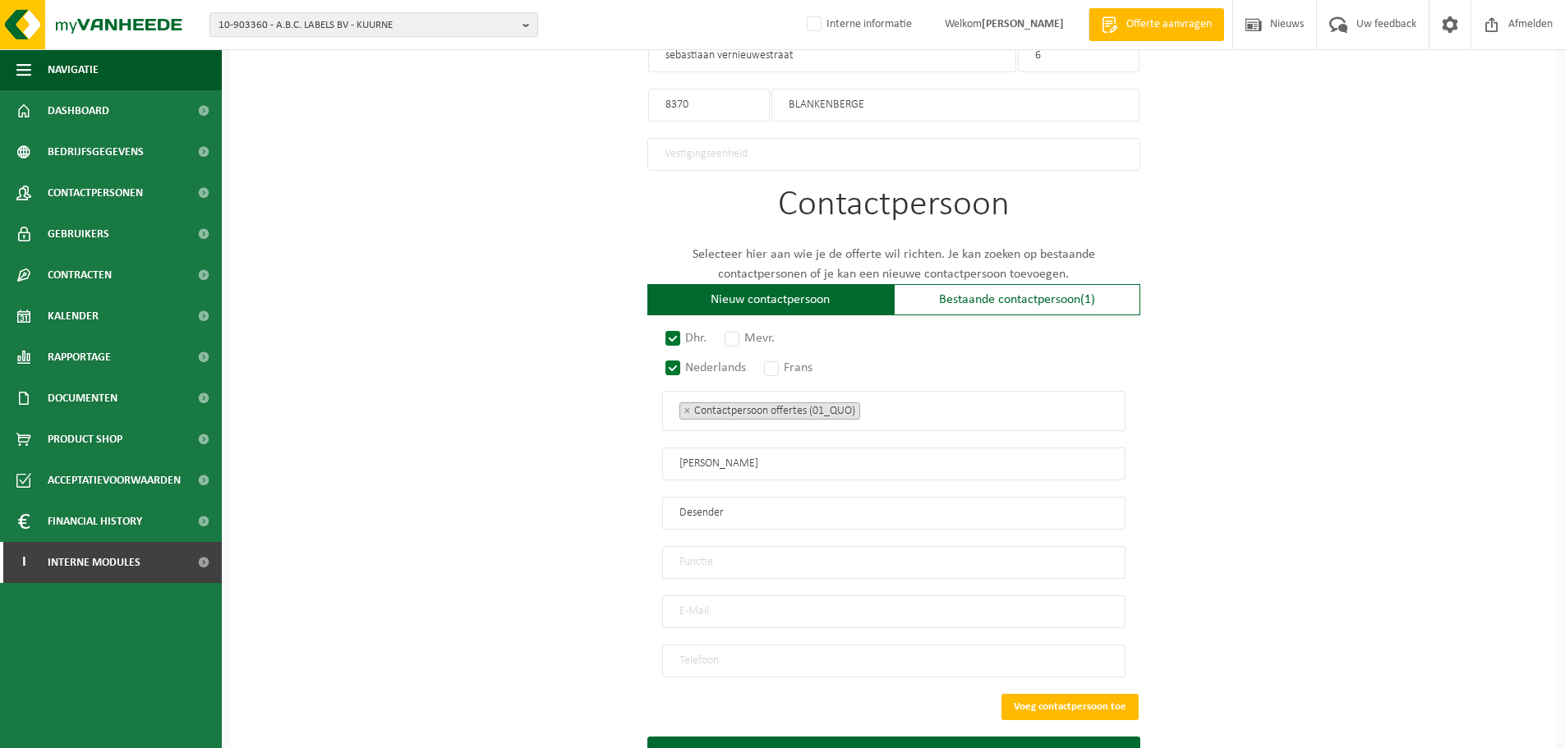
type input "Desender"
click at [707, 554] on input "text" at bounding box center [893, 562] width 463 height 33
click at [717, 607] on input "email" at bounding box center [893, 612] width 463 height 33
click at [720, 607] on input "email" at bounding box center [893, 612] width 463 height 33
paste input "Proxy.blankenberge@skynet.be"
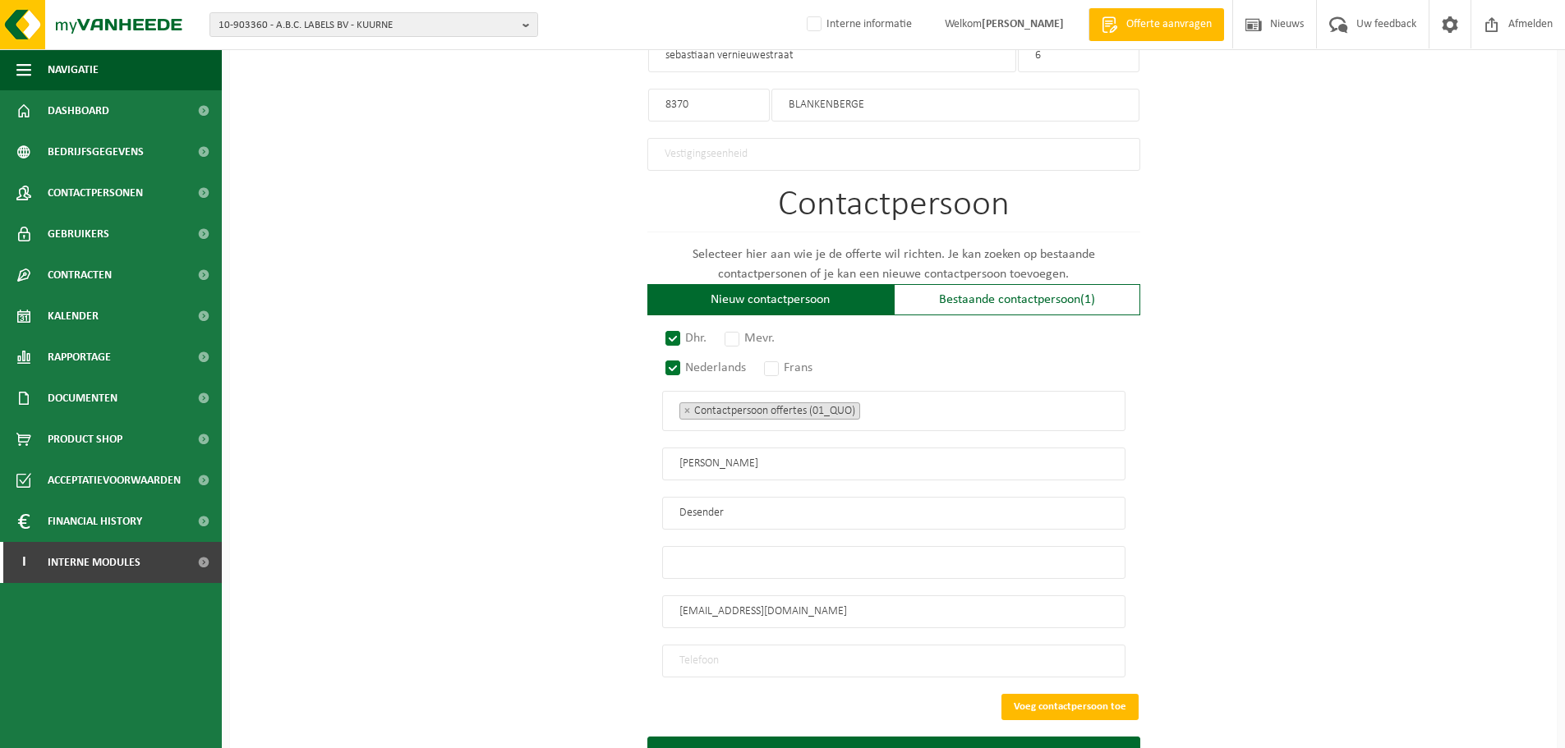
click at [674, 609] on input "Proxy.blankenberge@skynet.be" at bounding box center [893, 612] width 463 height 33
type input "Proxy.blankenberge@skynet.be"
click at [788, 656] on input "tel" at bounding box center [893, 661] width 463 height 33
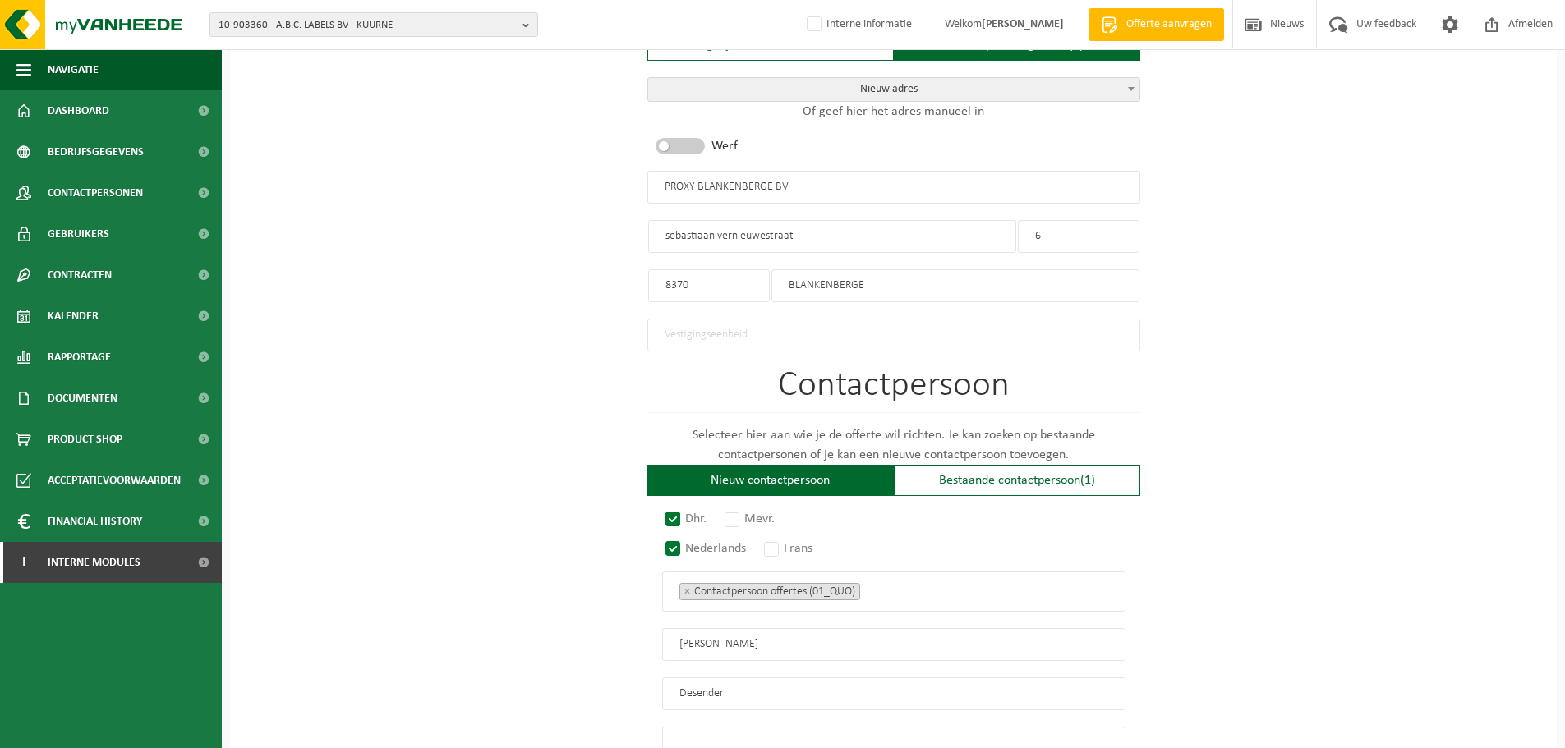
scroll to position [973, 0]
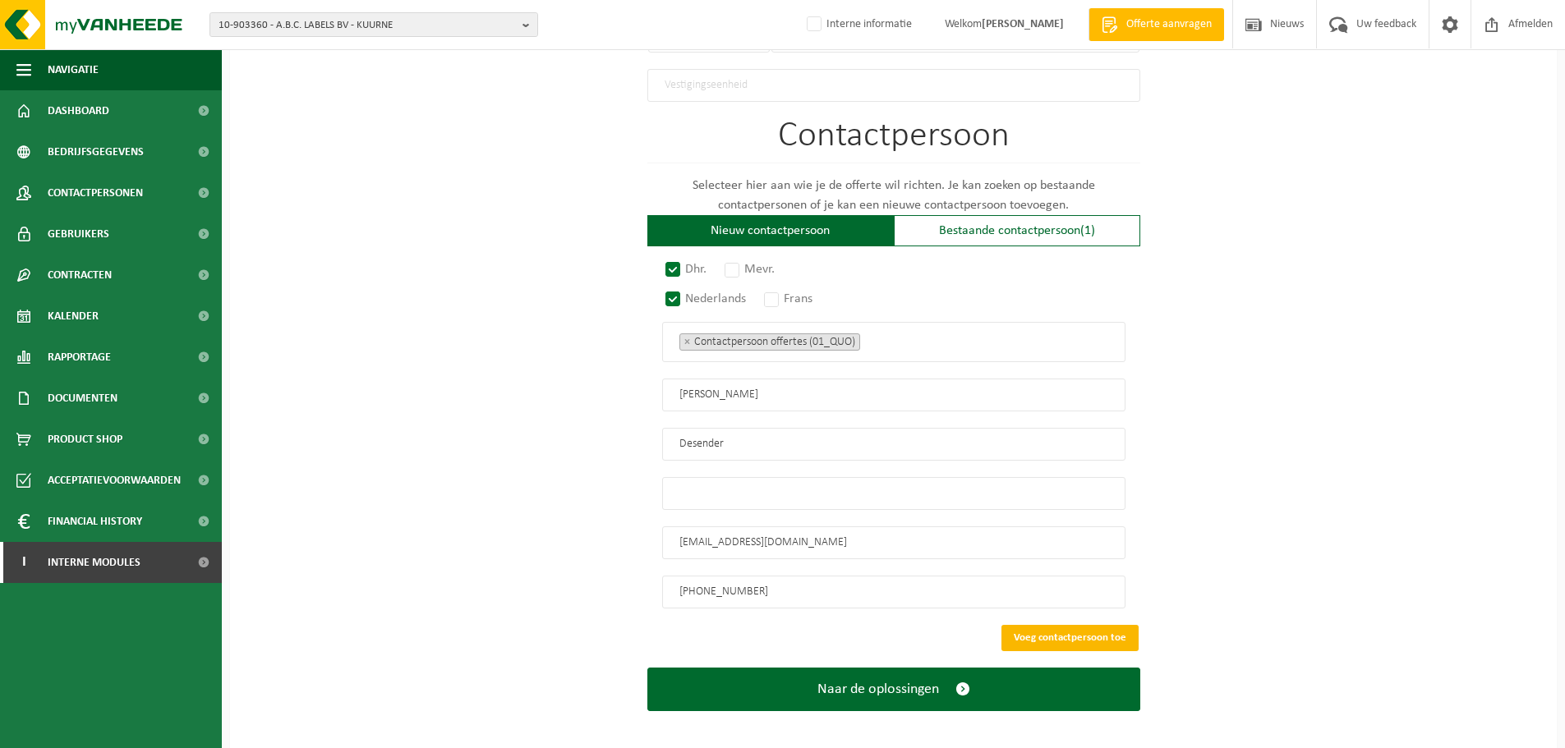
type input "+32 494 40 34 76"
click at [1043, 625] on button "Voeg contactpersoon toe" at bounding box center [1069, 638] width 137 height 26
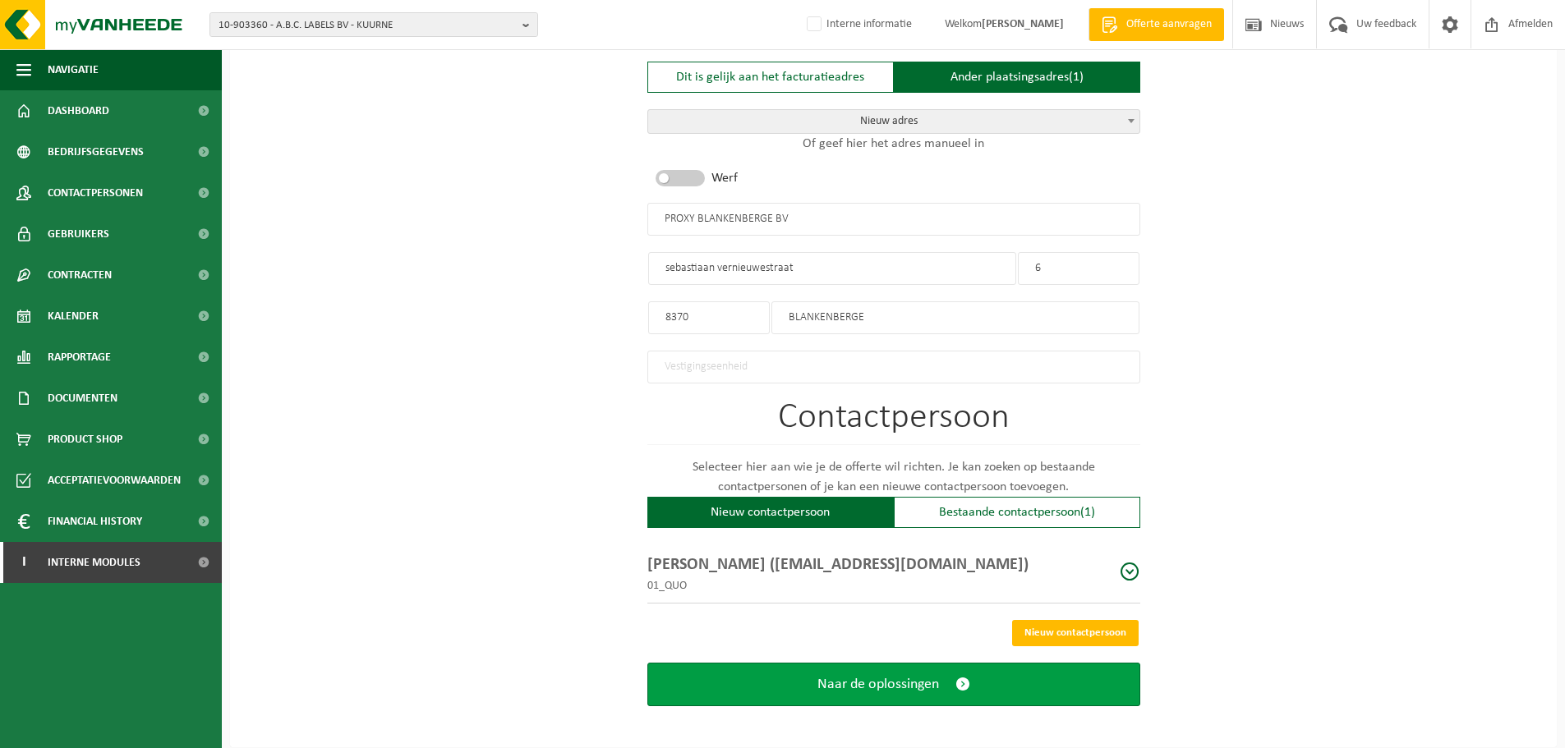
click at [868, 679] on span "Naar de oplossingen" at bounding box center [878, 684] width 122 height 17
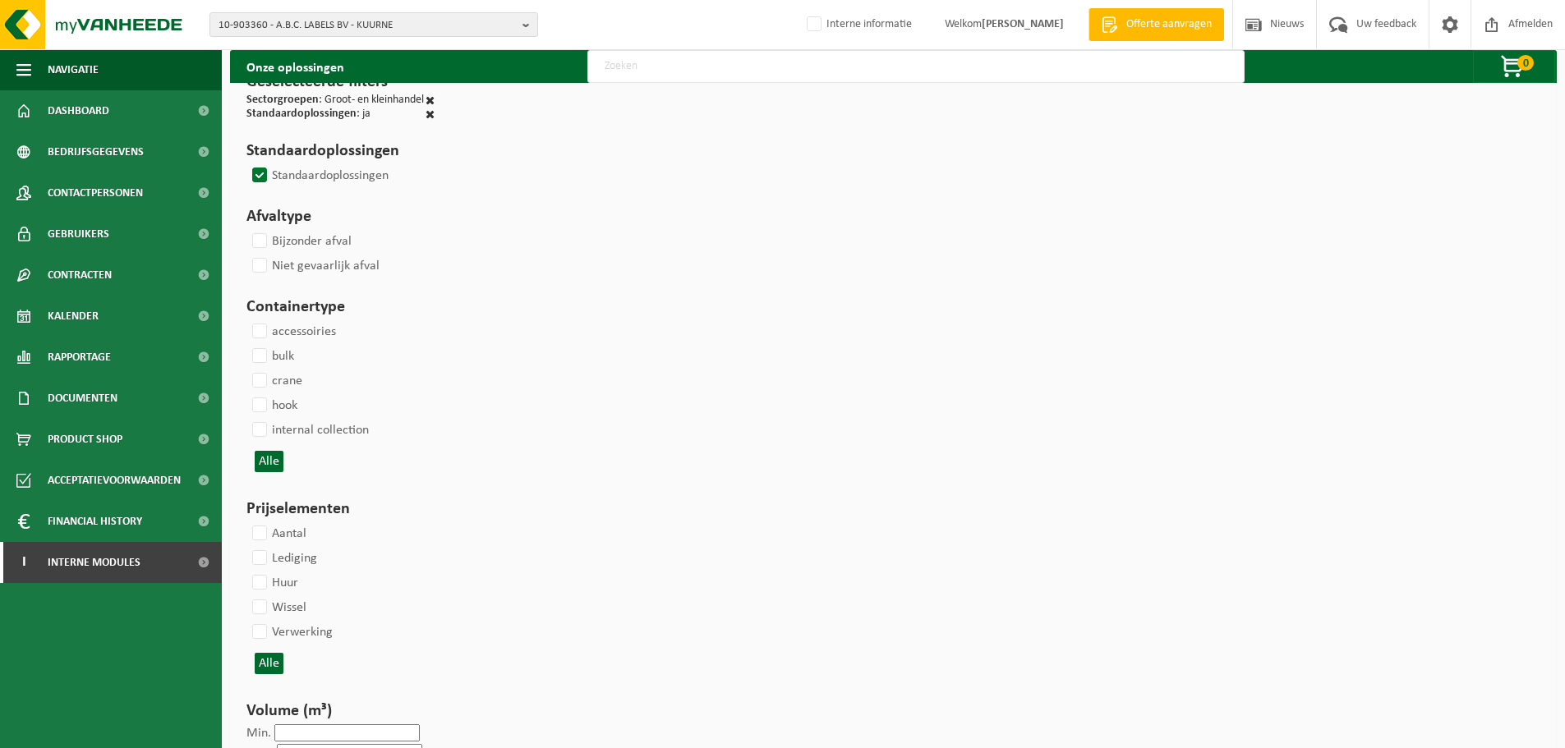
select select
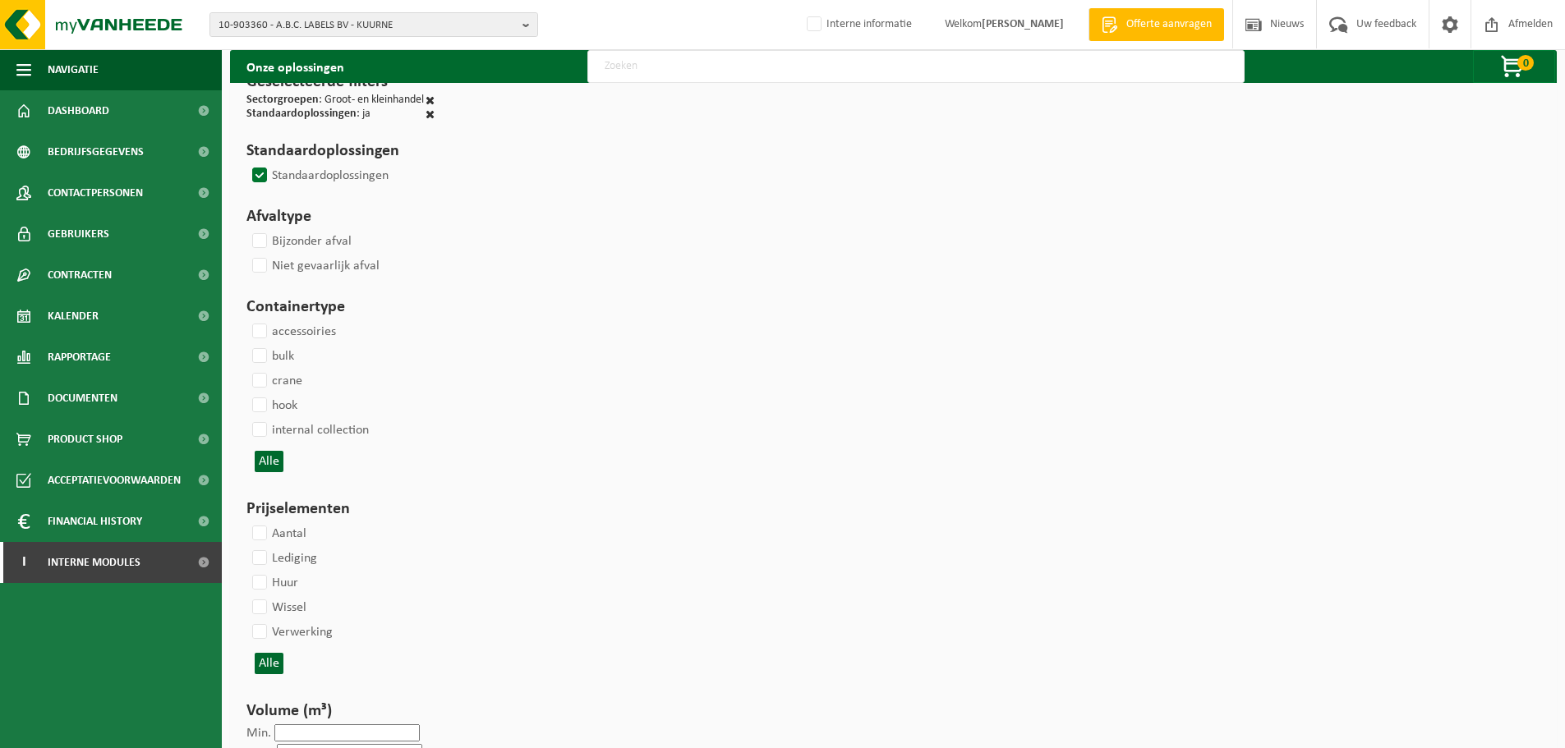
select select
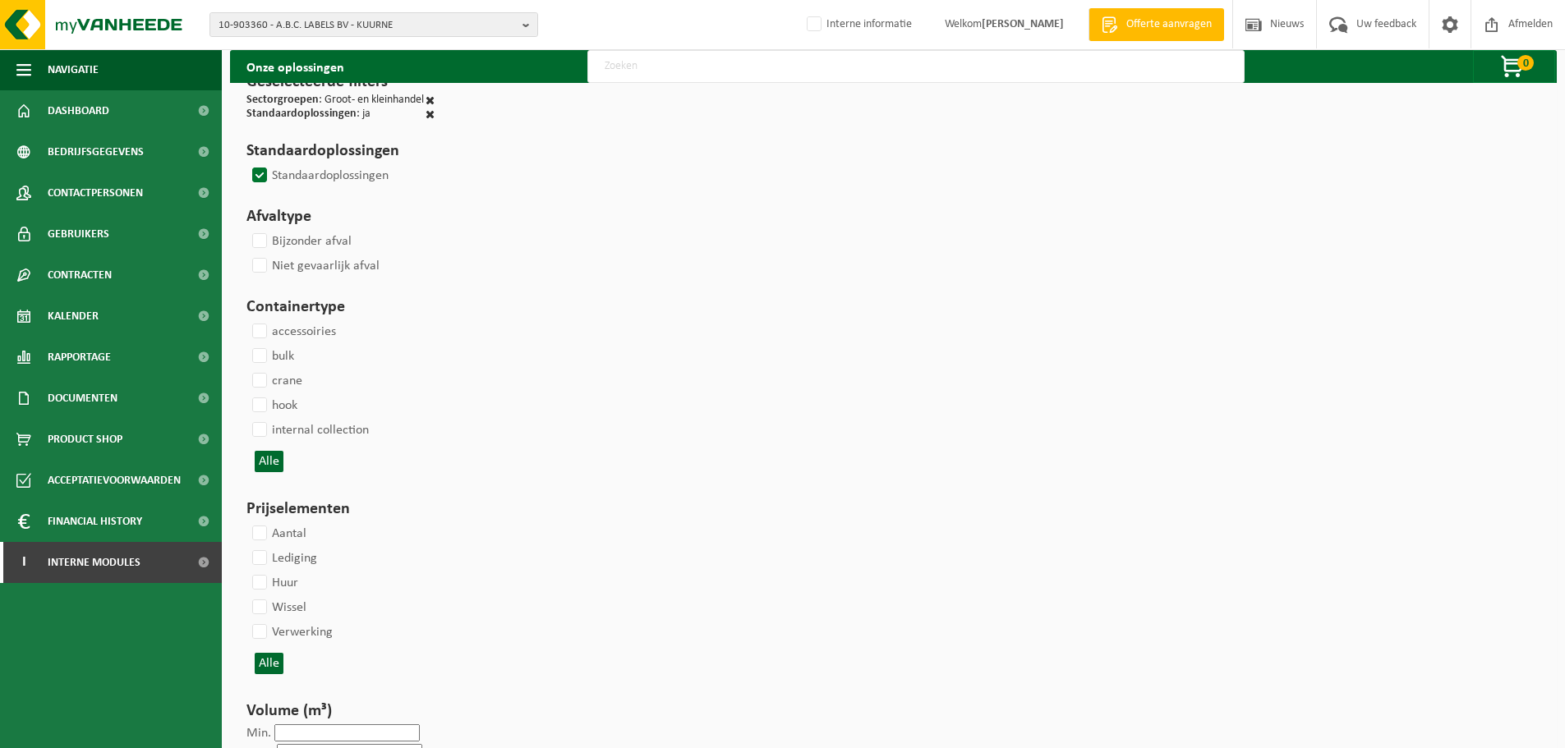
select select
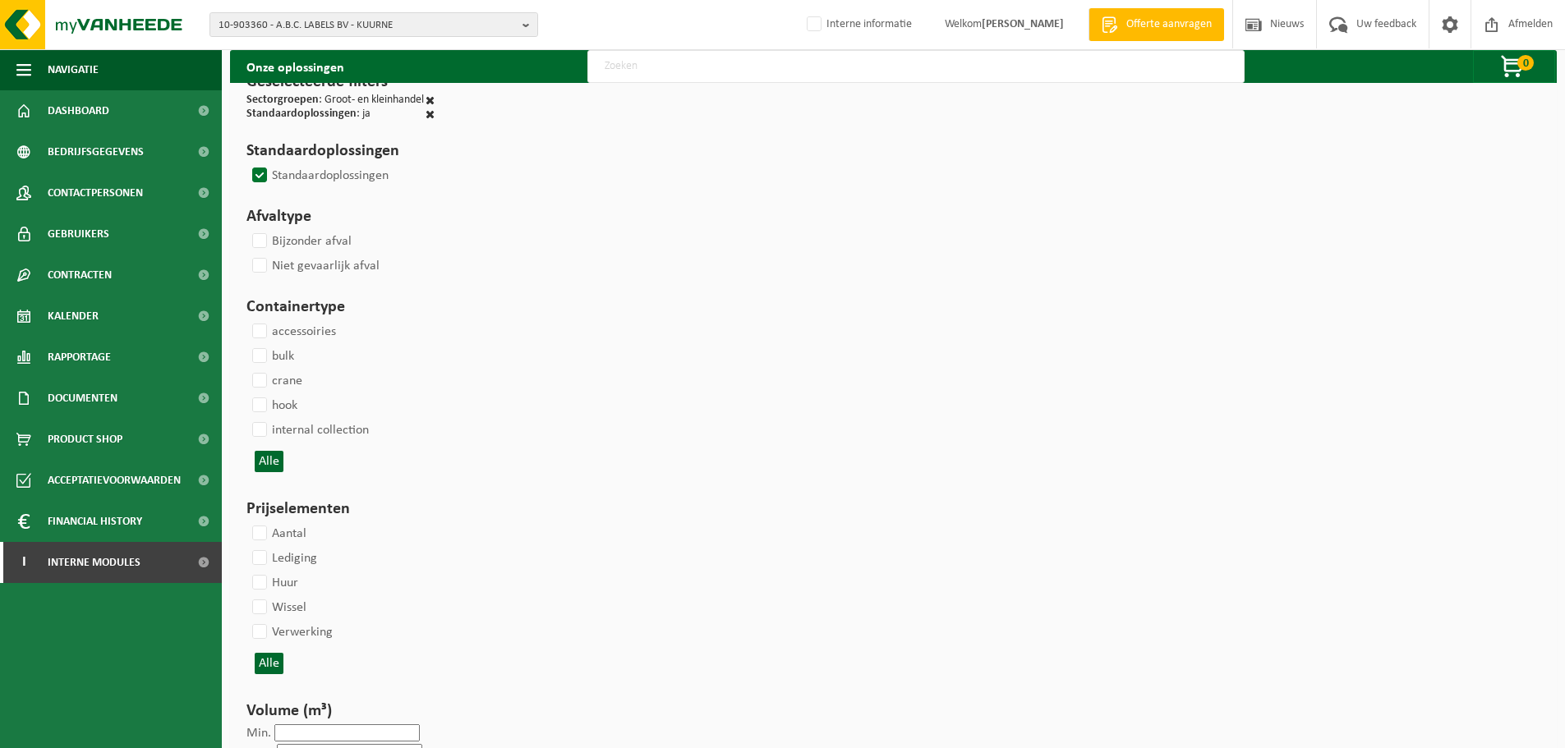
select select
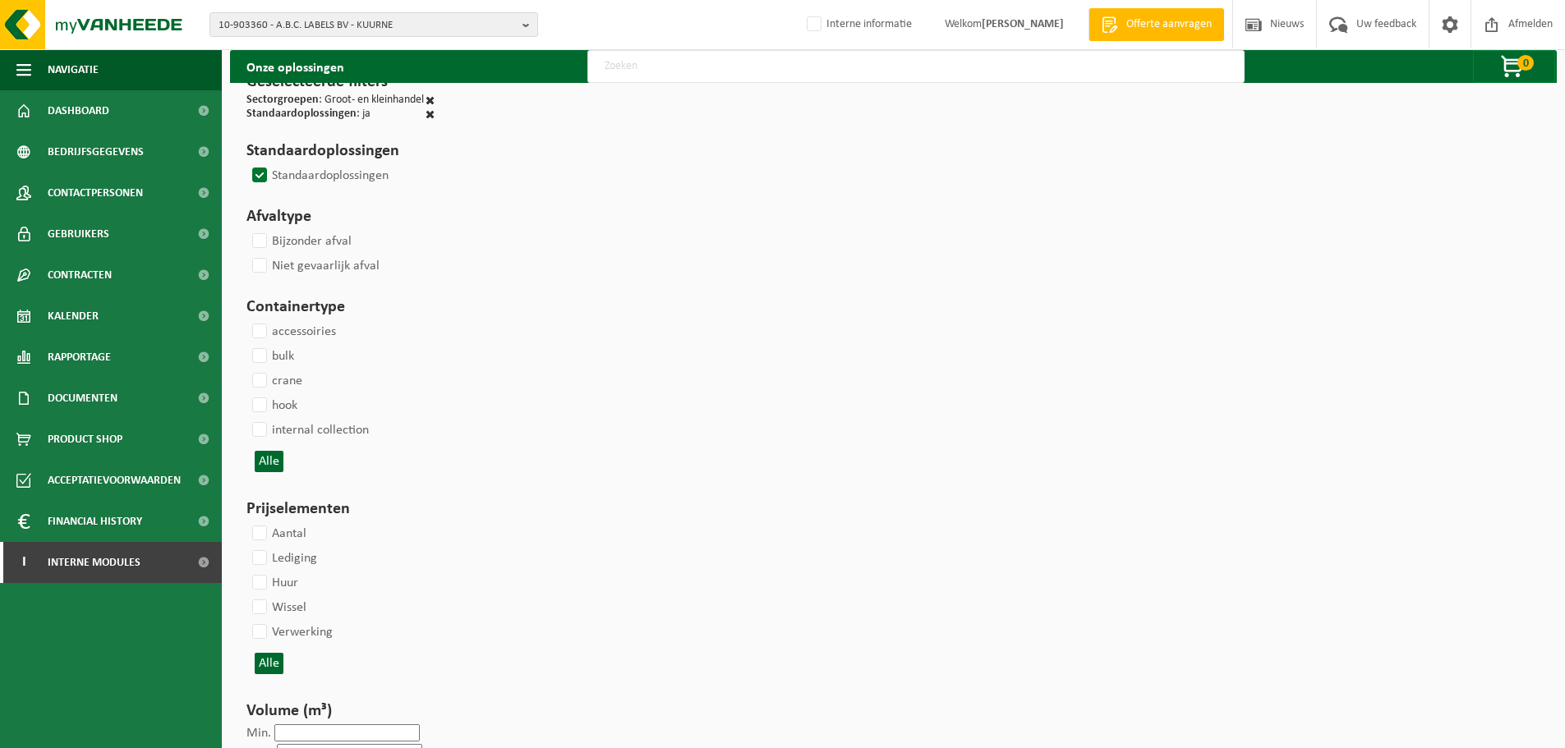
select select
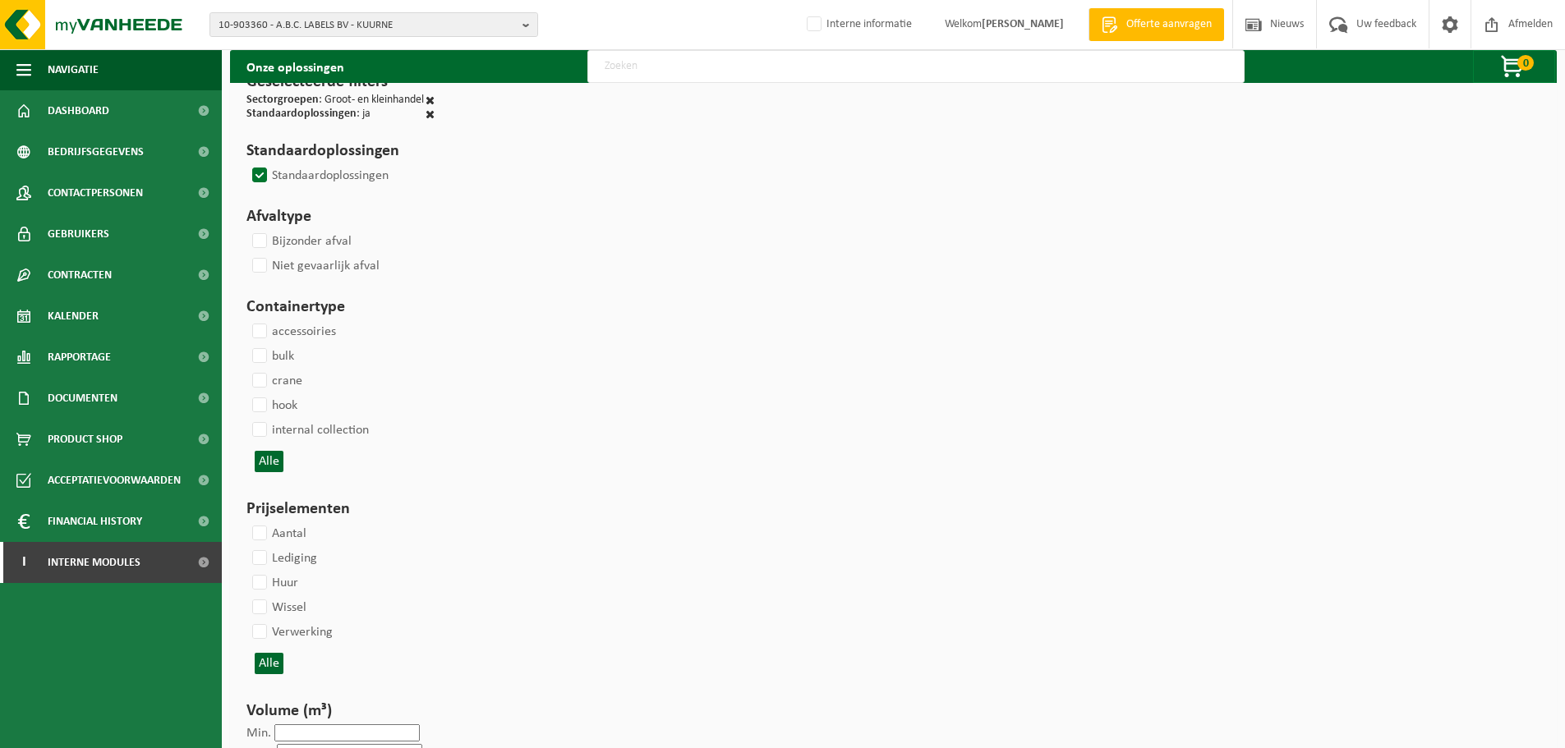
select select
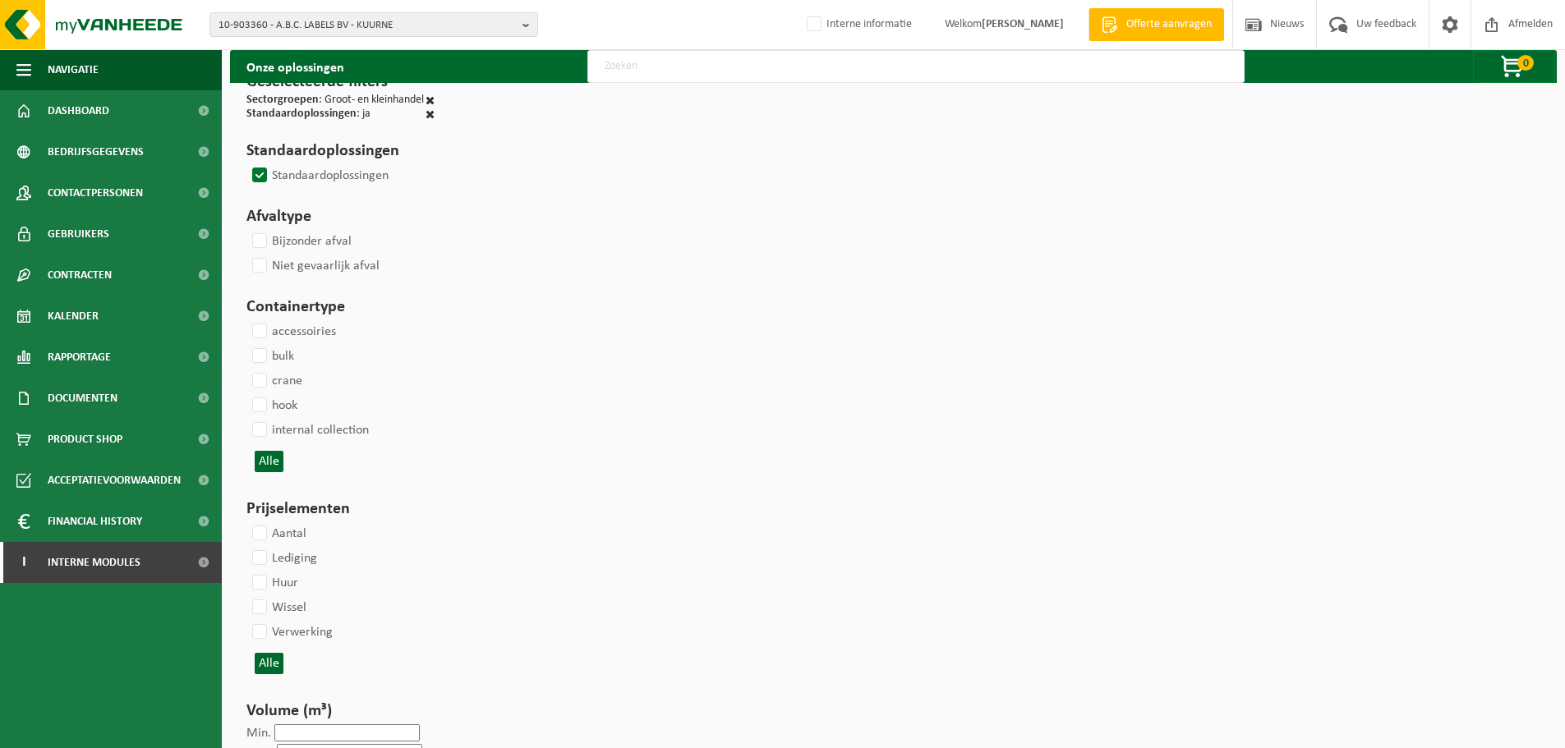
select select
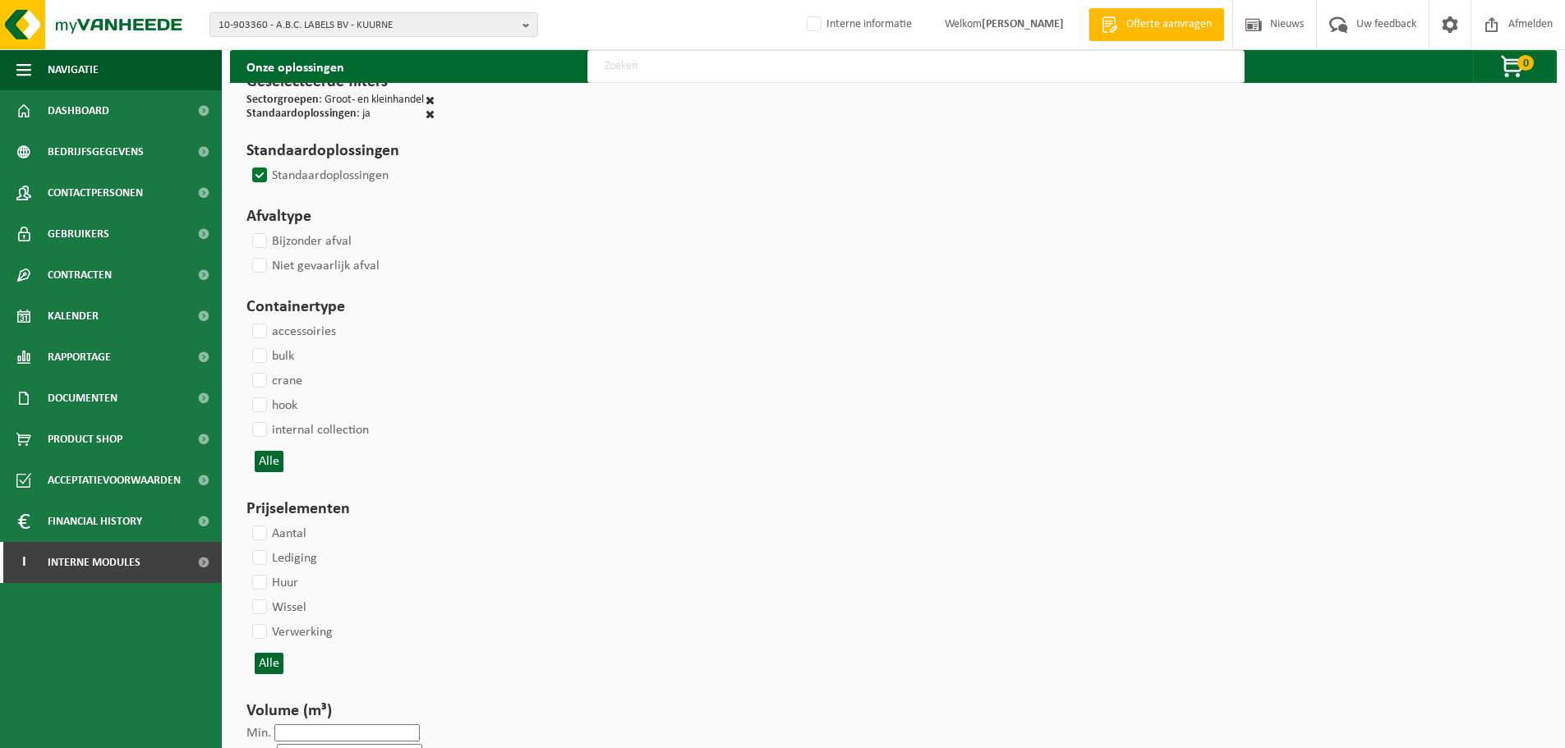
select select
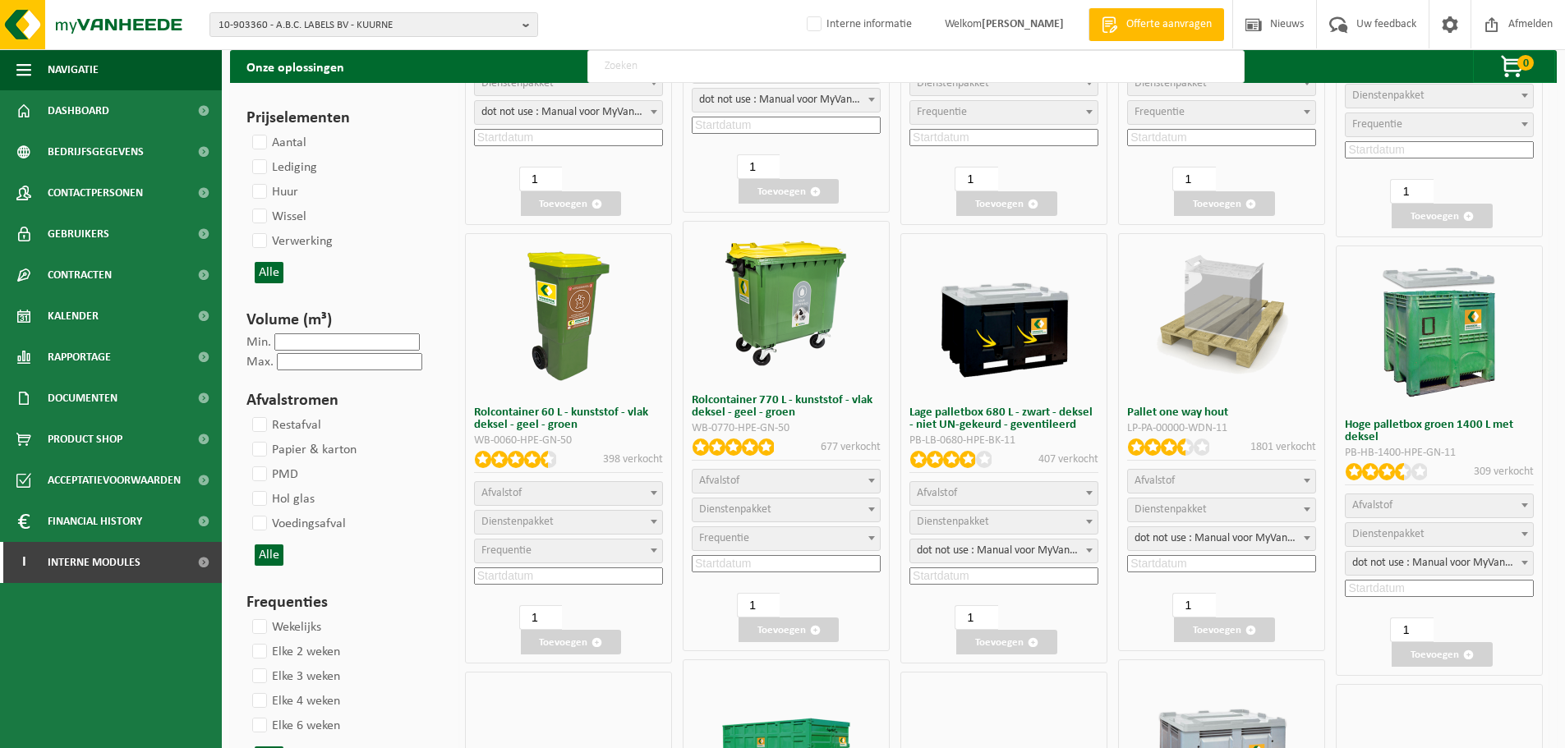
scroll to position [1232, 0]
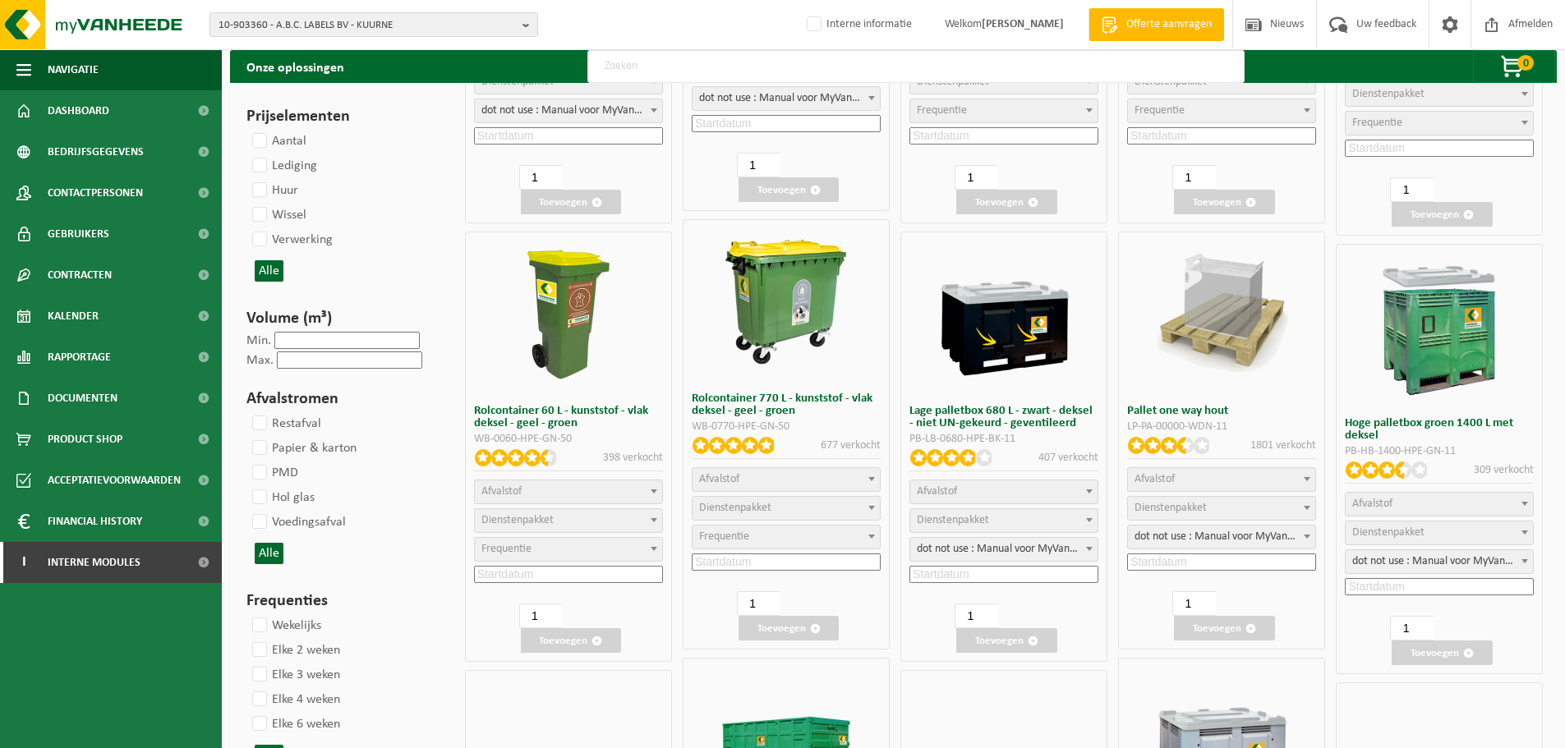
click at [803, 471] on span "Afvalstof" at bounding box center [785, 479] width 187 height 23
select select "29"
select select
select select "2"
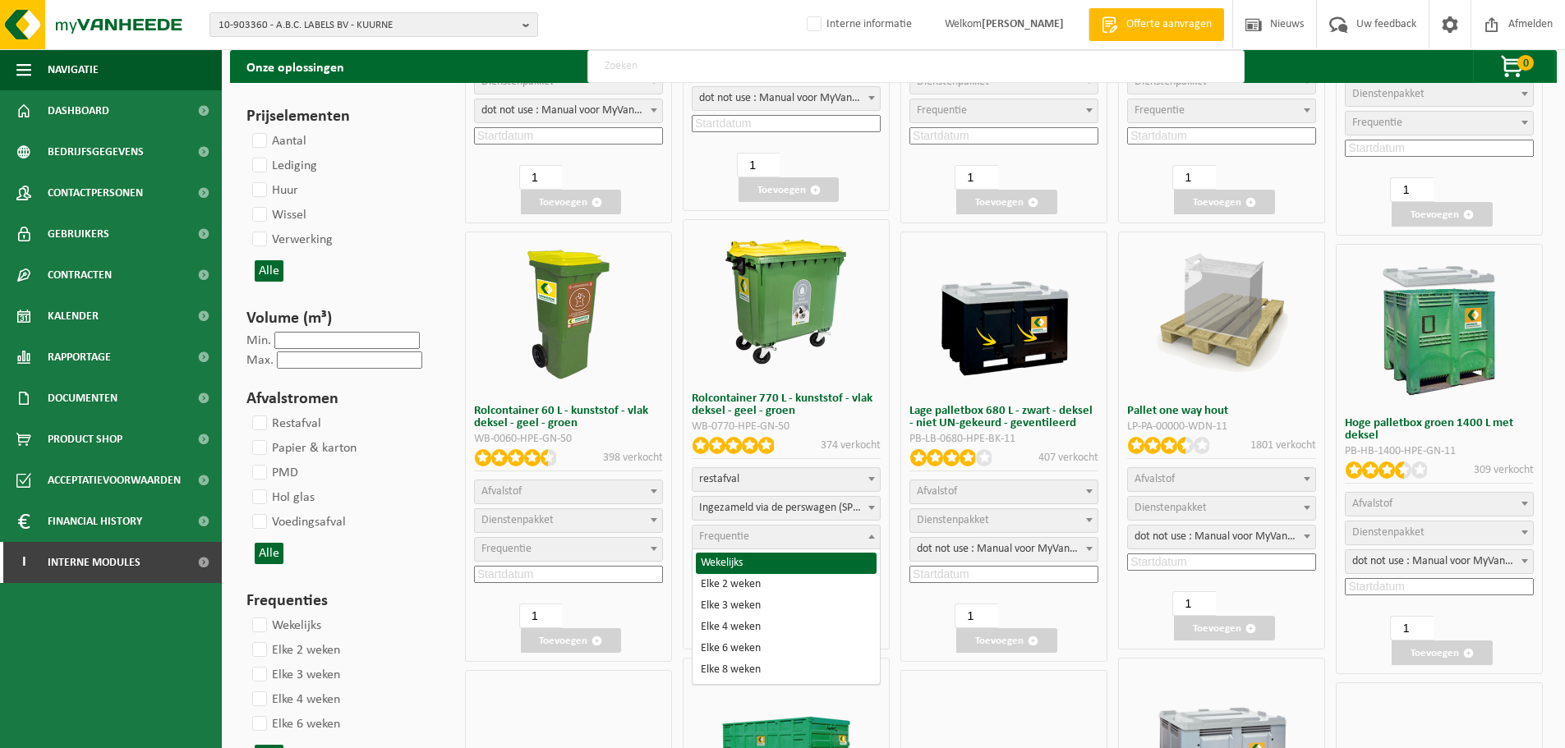
click at [763, 536] on span "Frequentie" at bounding box center [785, 537] width 187 height 23
select select "8"
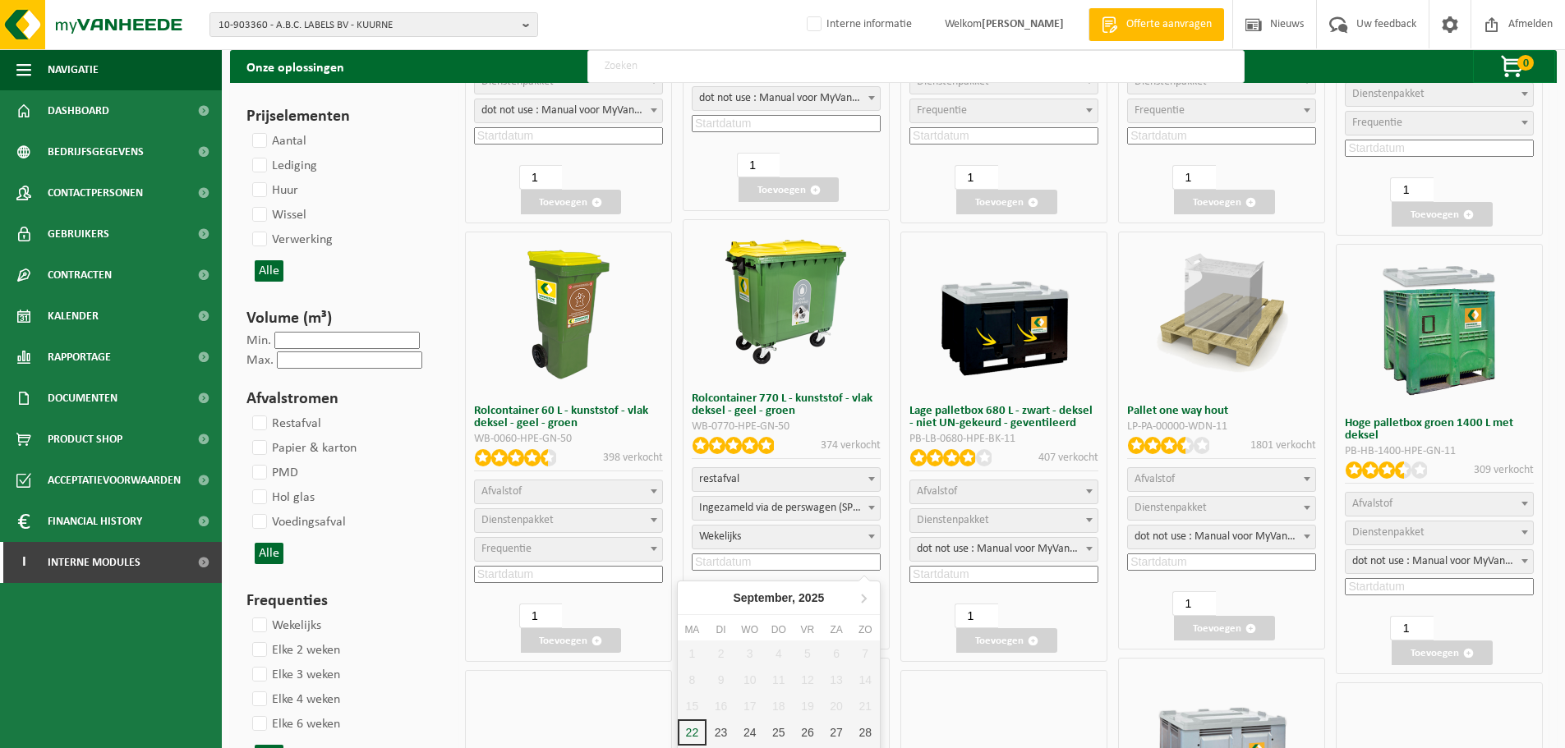
click at [758, 566] on input at bounding box center [786, 562] width 189 height 17
click at [722, 727] on div "23" at bounding box center [720, 733] width 29 height 26
type input "2025-09-23"
click at [771, 627] on button "Toevoegen" at bounding box center [788, 628] width 100 height 25
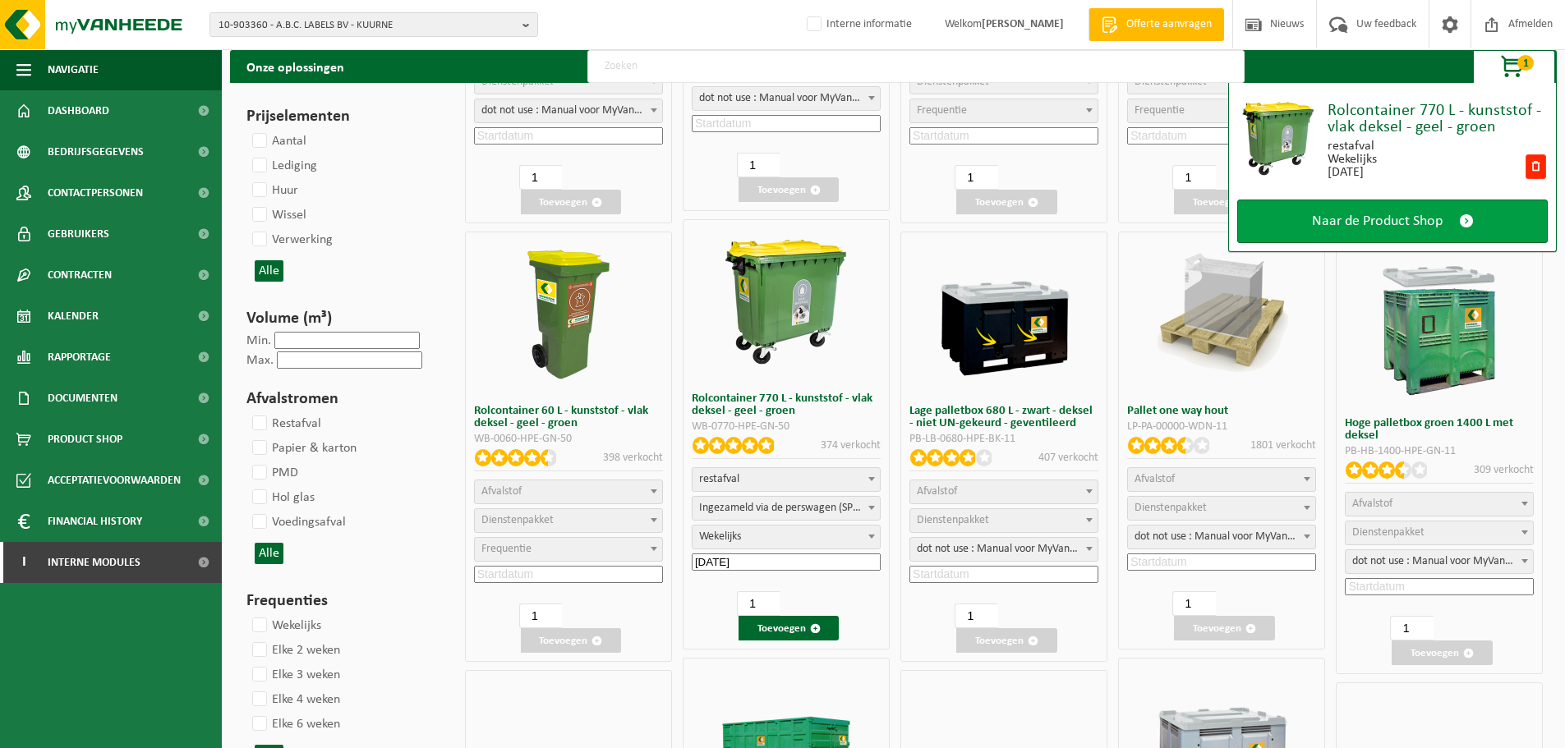
click at [1400, 223] on span "Naar de Product Shop" at bounding box center [1377, 221] width 131 height 17
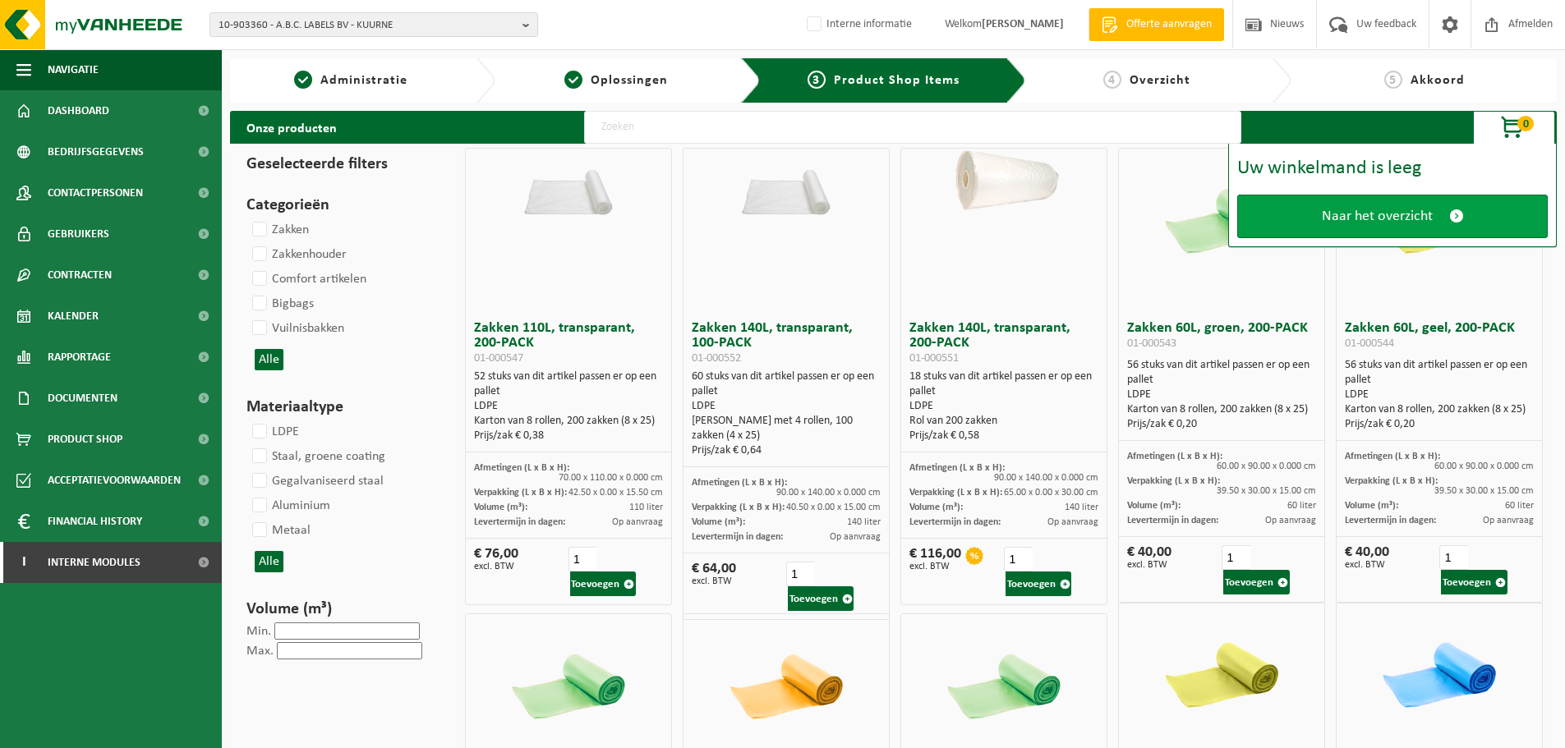
click at [1306, 216] on link "Naar het overzicht" at bounding box center [1392, 217] width 311 height 44
click at [1339, 213] on span "Naar het overzicht" at bounding box center [1377, 216] width 111 height 17
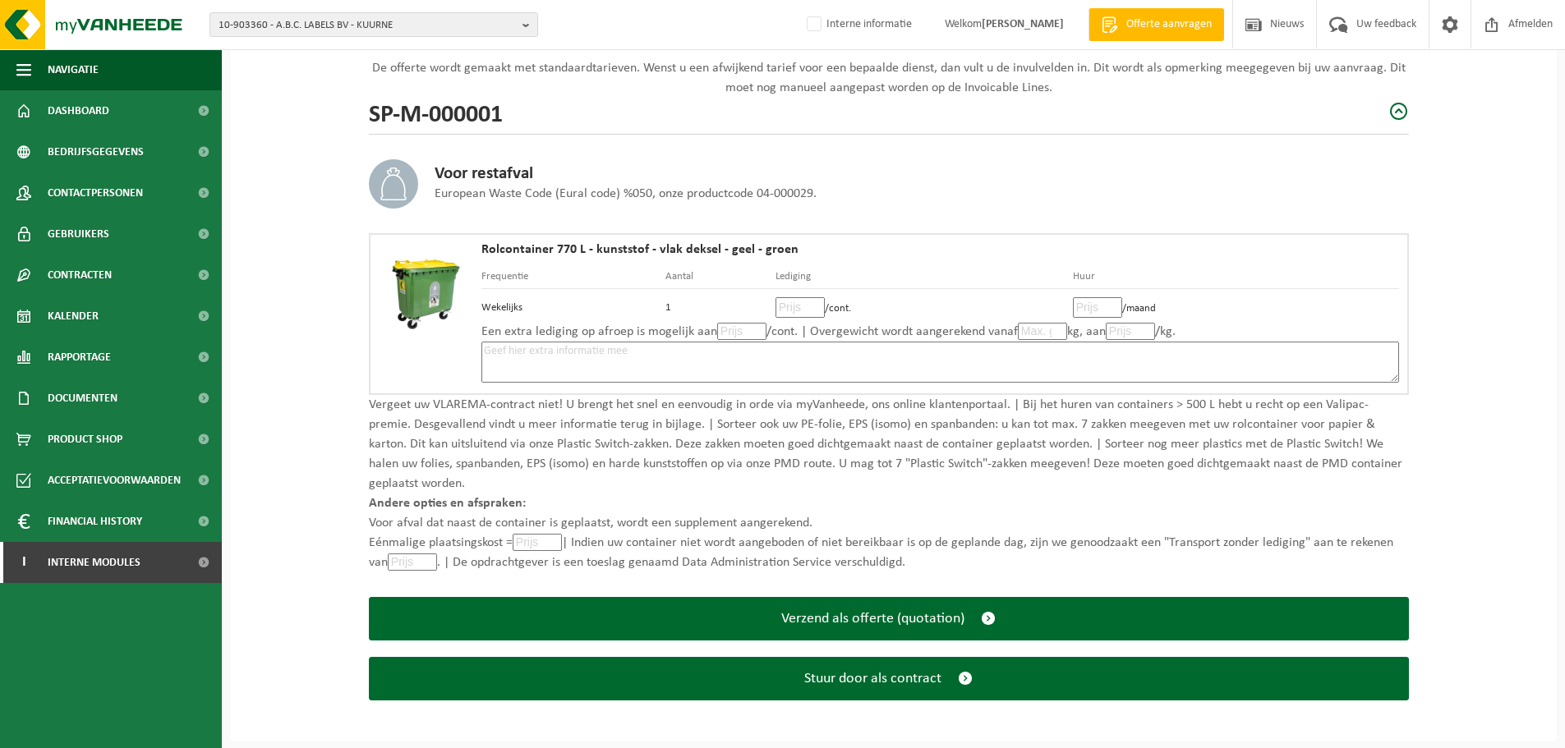
scroll to position [185, 0]
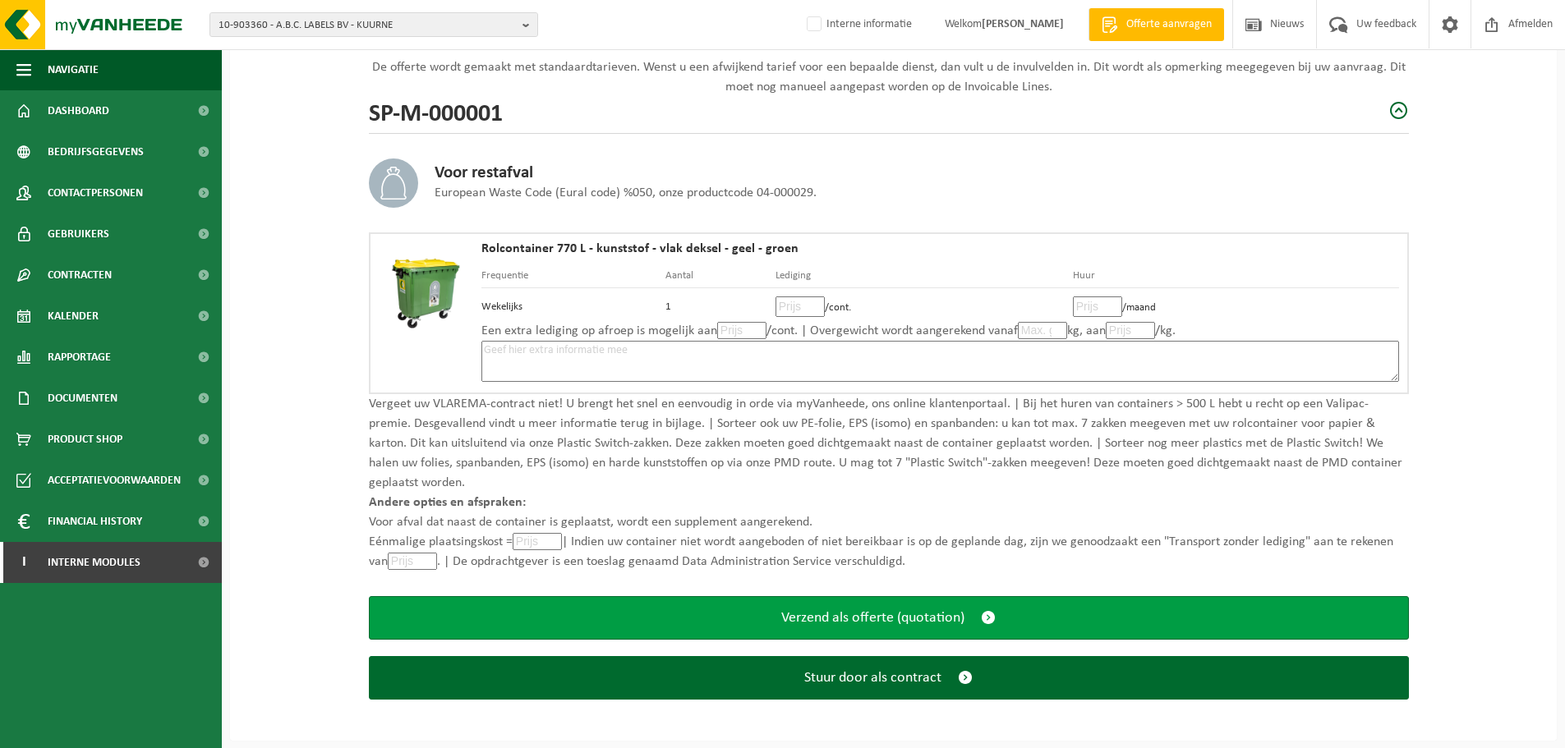
click at [844, 617] on span "Verzend als offerte (quotation)" at bounding box center [872, 618] width 183 height 17
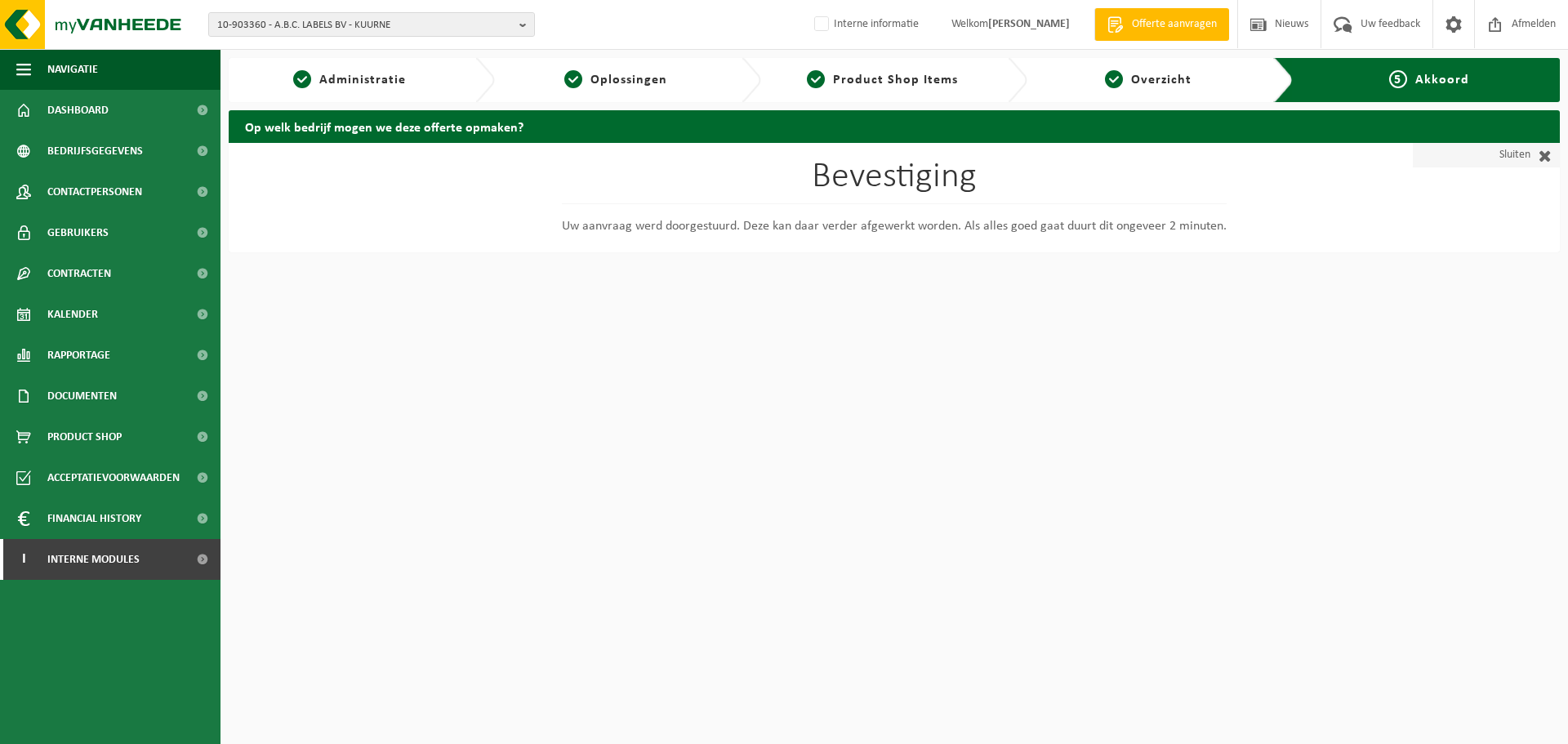
click at [1521, 156] on link "Sluiten" at bounding box center [1486, 155] width 147 height 25
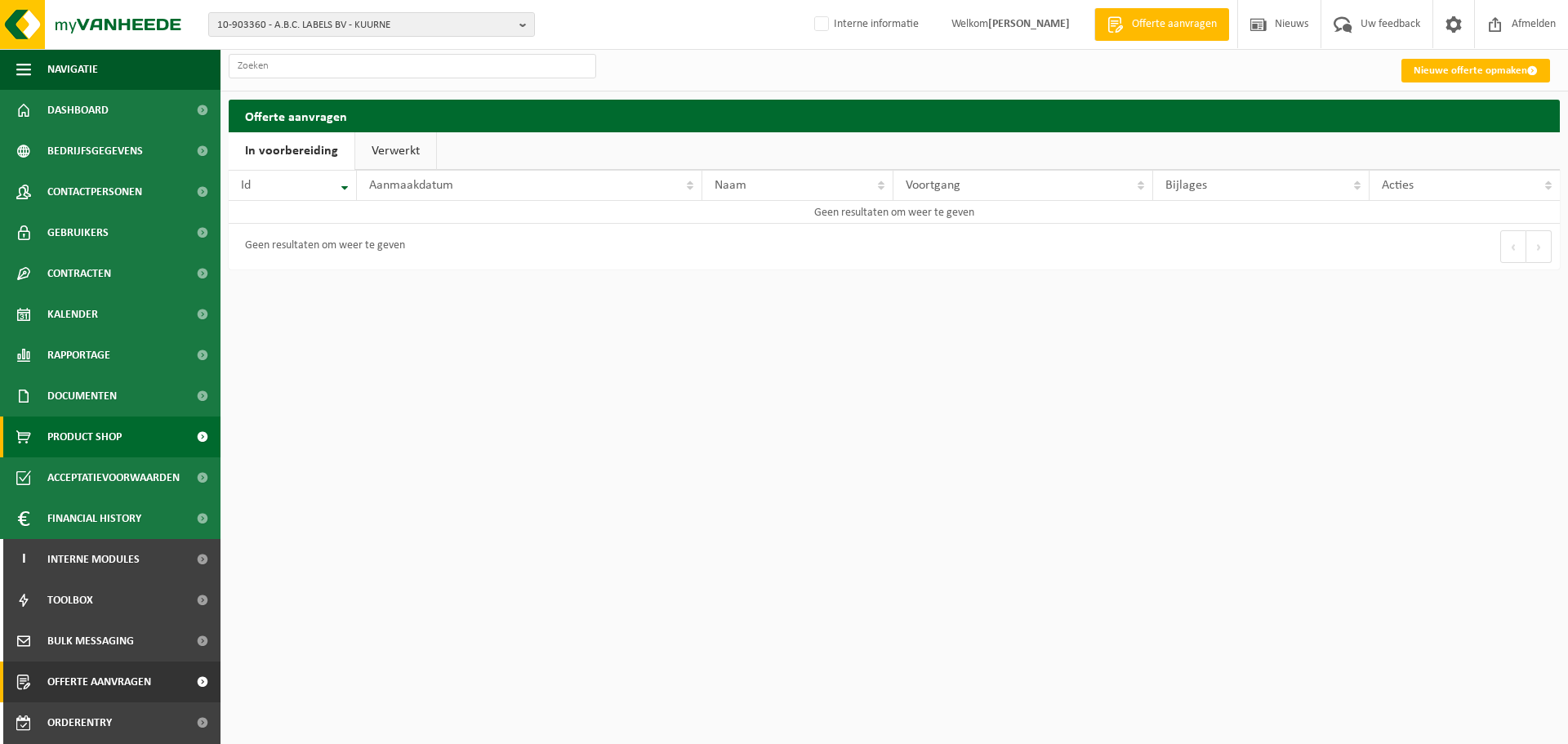
click at [79, 425] on span "Product Shop" at bounding box center [85, 437] width 75 height 41
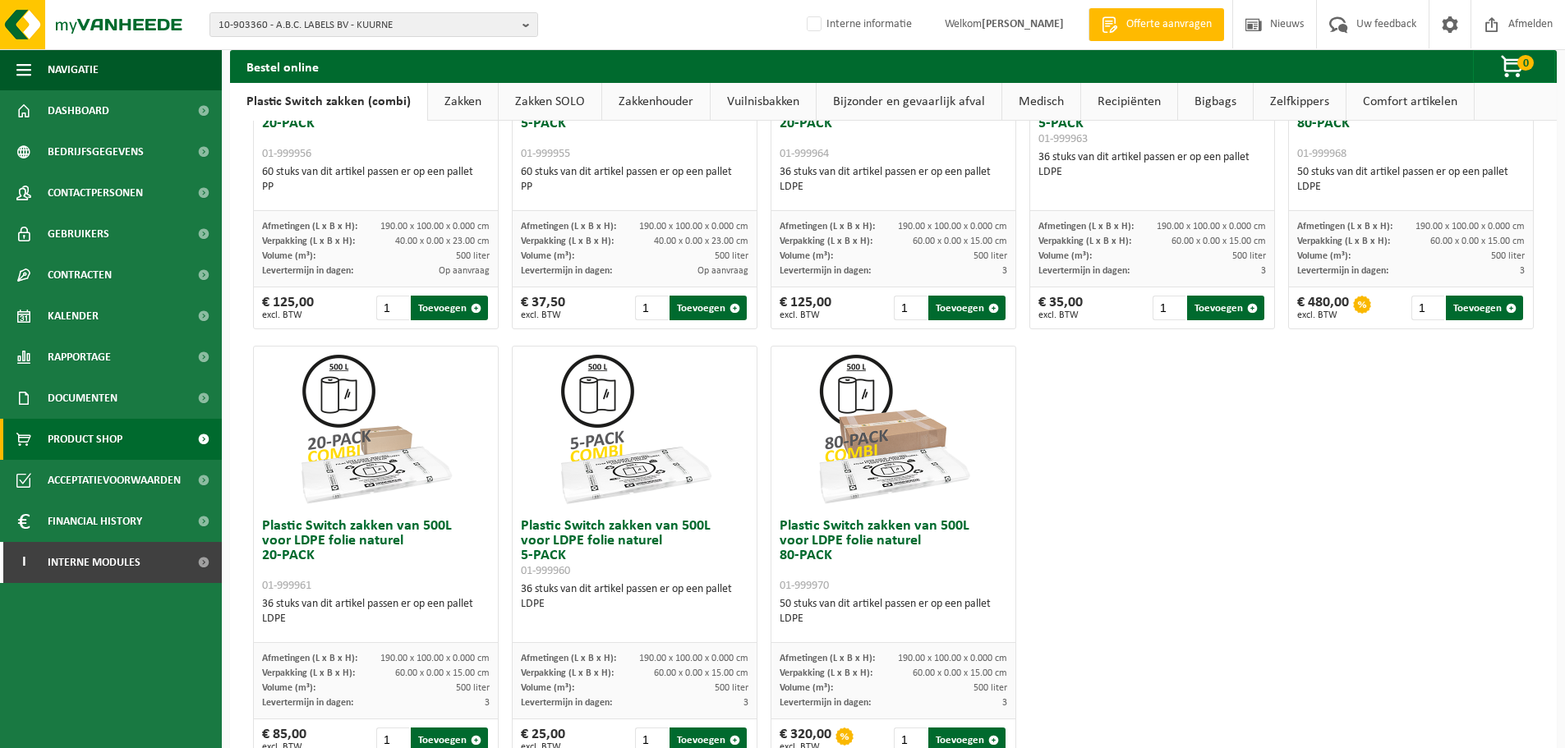
scroll to position [794, 0]
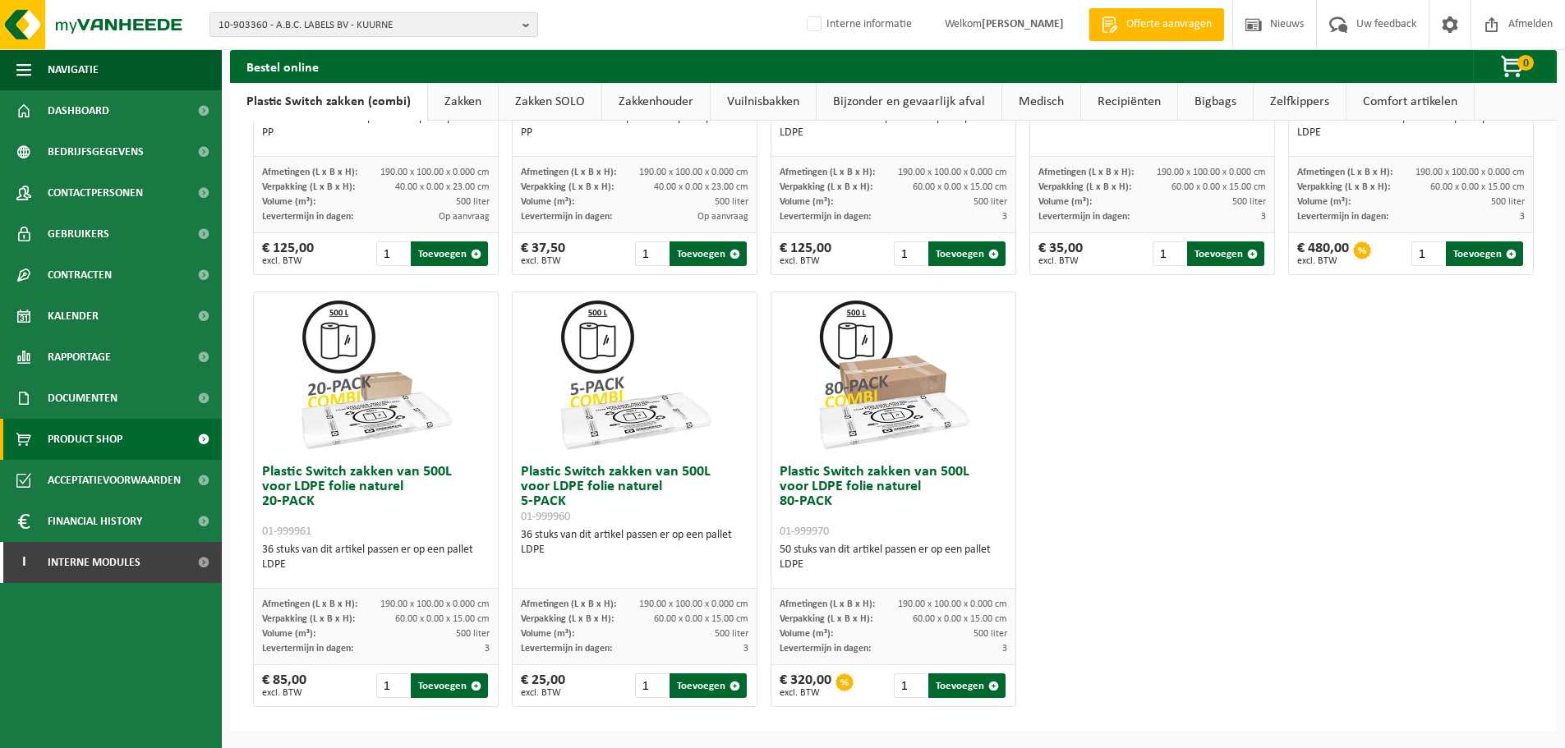
click at [467, 104] on link "Zakken" at bounding box center [463, 102] width 70 height 38
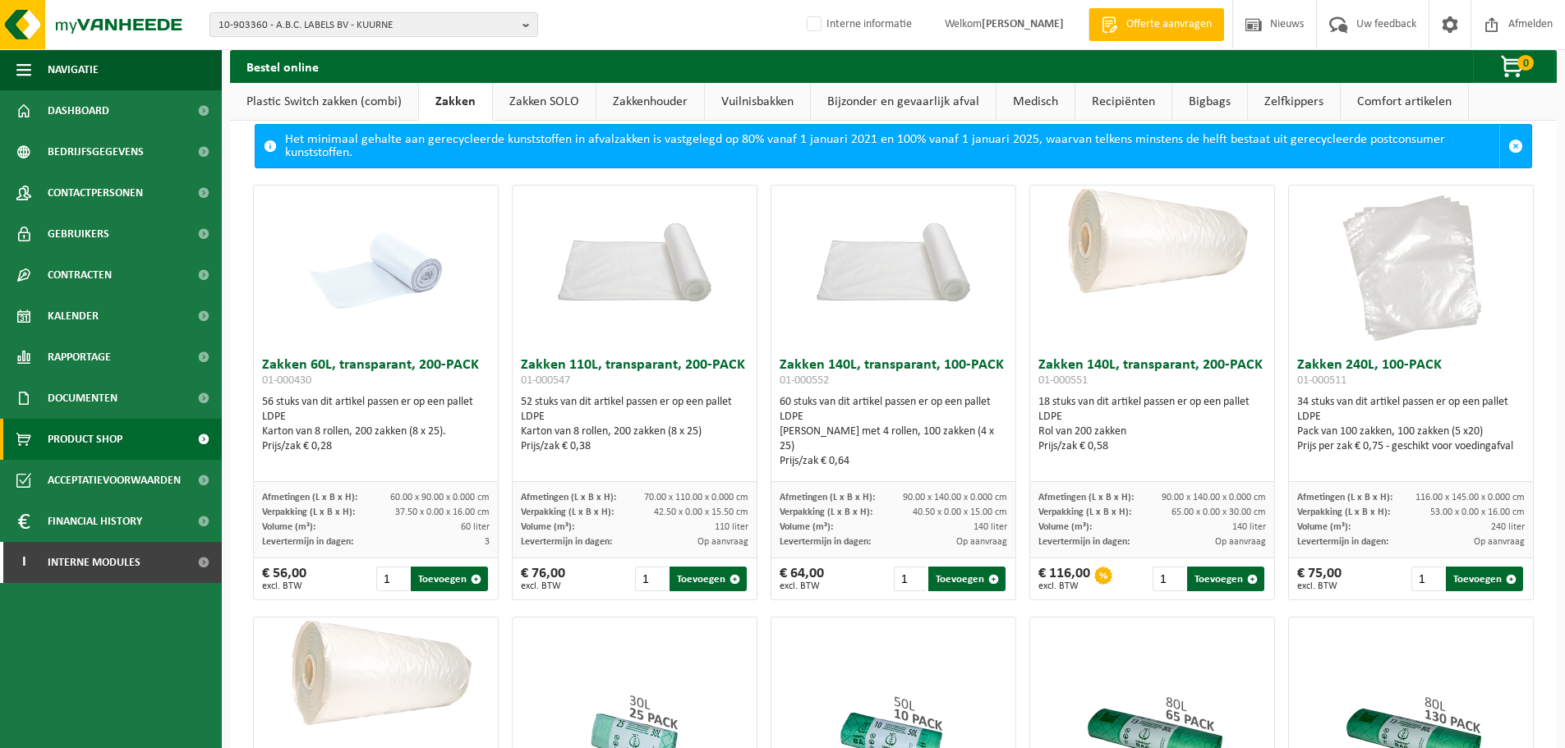
scroll to position [0, 0]
